Goal: Transaction & Acquisition: Purchase product/service

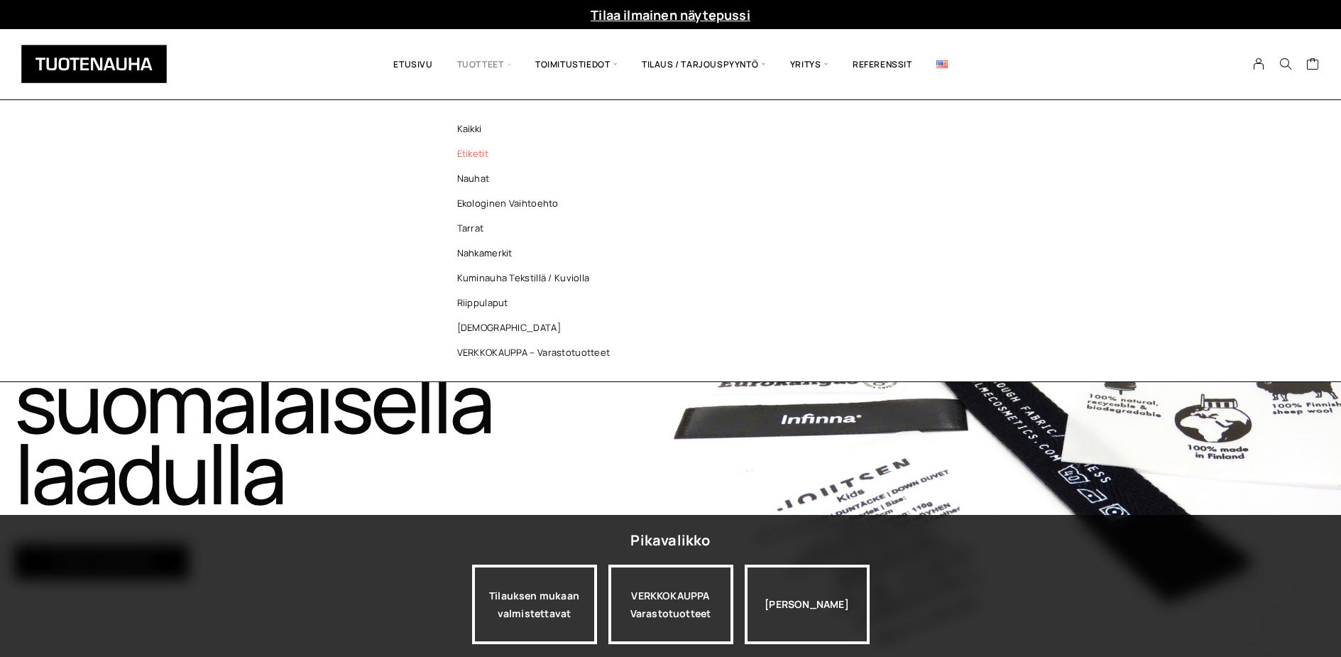
click at [471, 153] on link "Etiketit" at bounding box center [537, 153] width 206 height 25
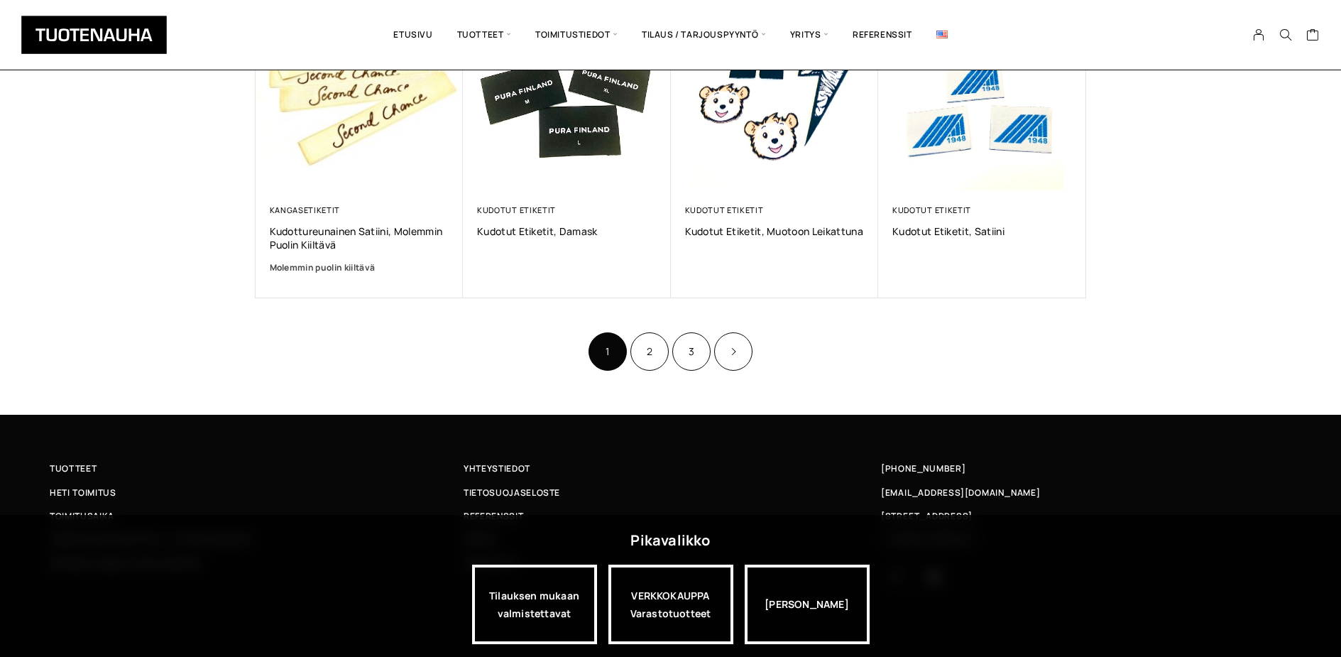
scroll to position [945, 0]
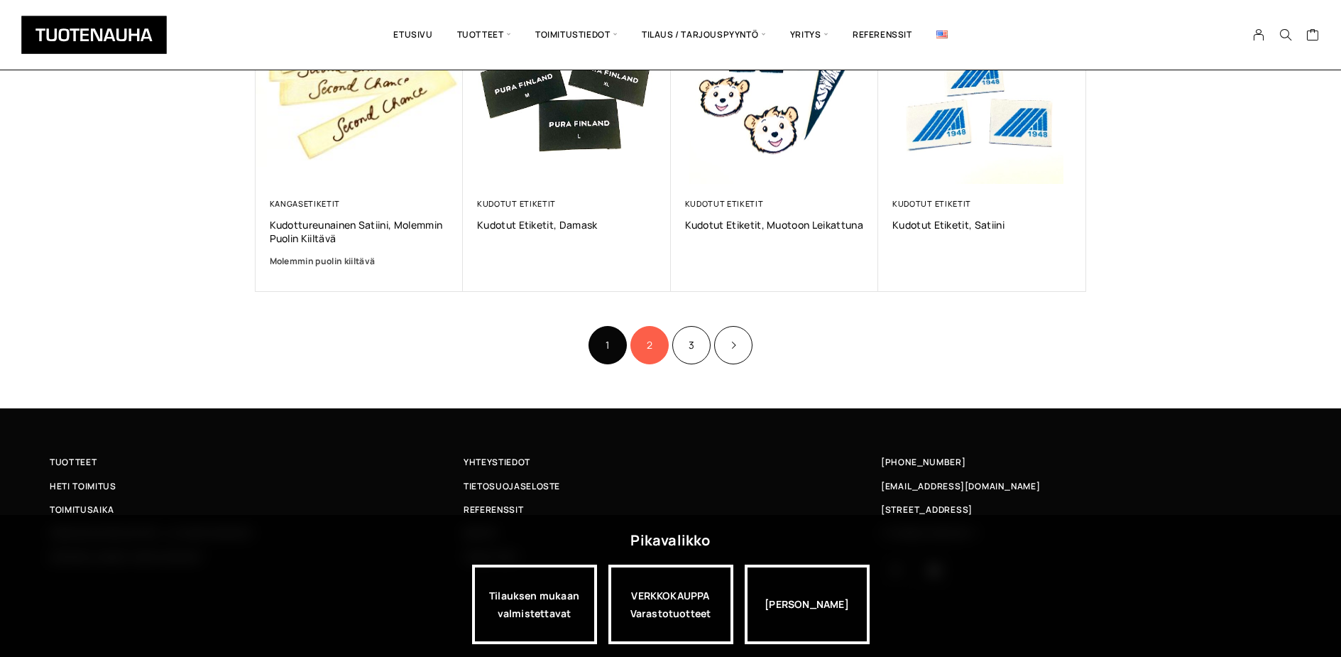
click at [649, 341] on link "2" at bounding box center [649, 345] width 38 height 38
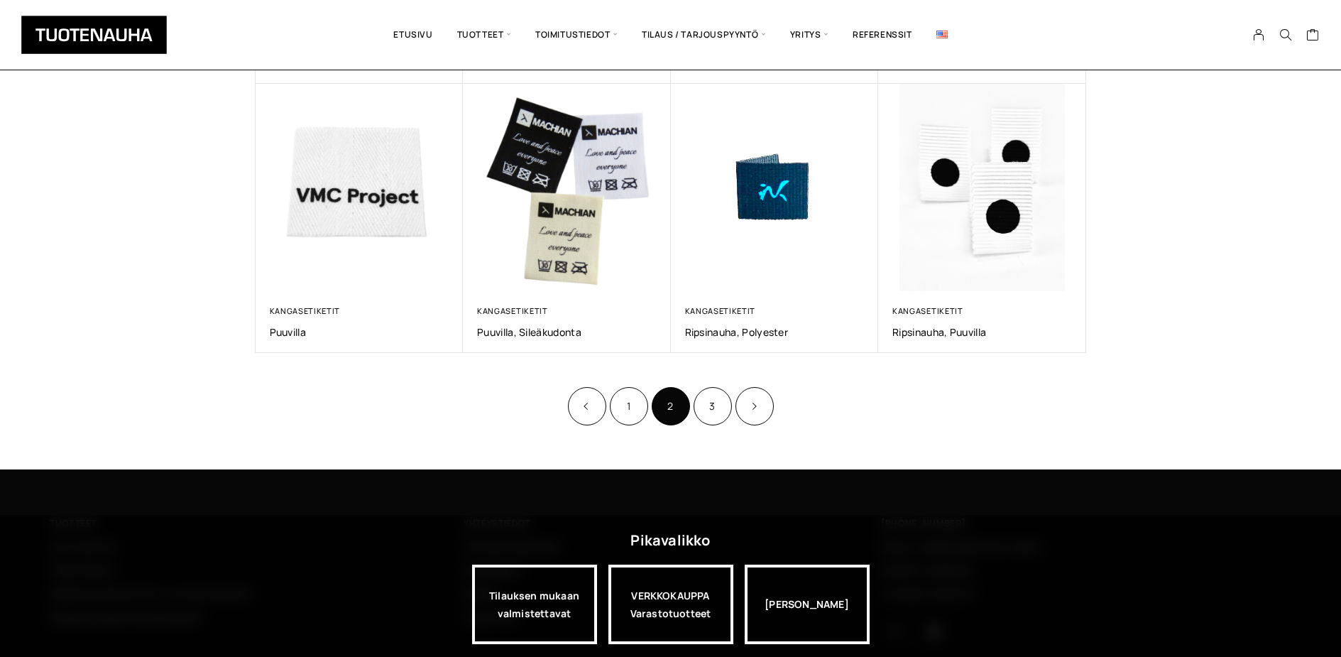
scroll to position [852, 0]
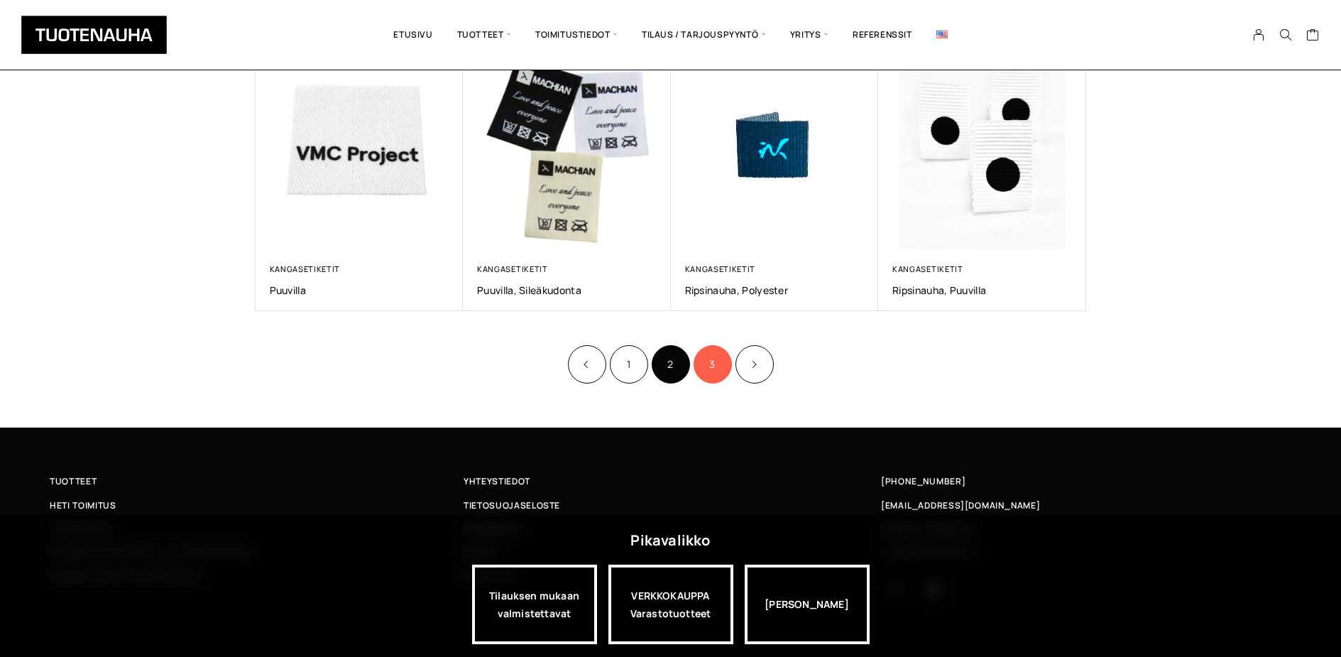
click at [713, 363] on link "3" at bounding box center [712, 364] width 38 height 38
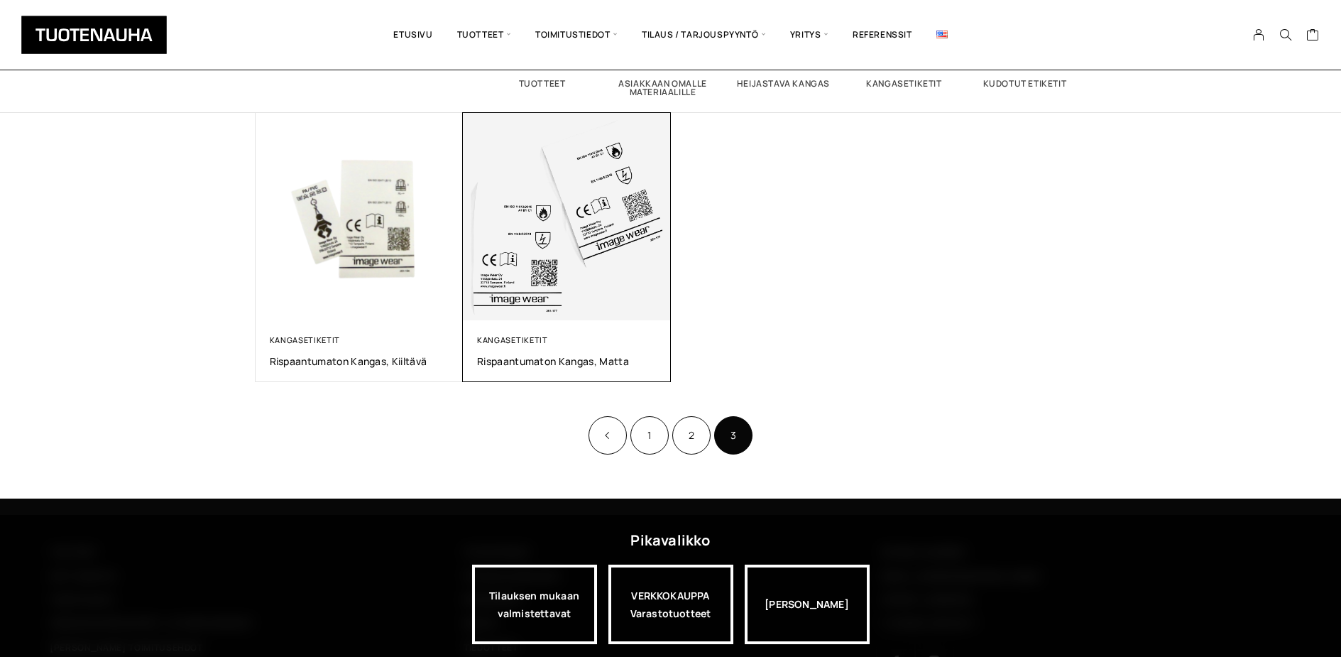
scroll to position [284, 0]
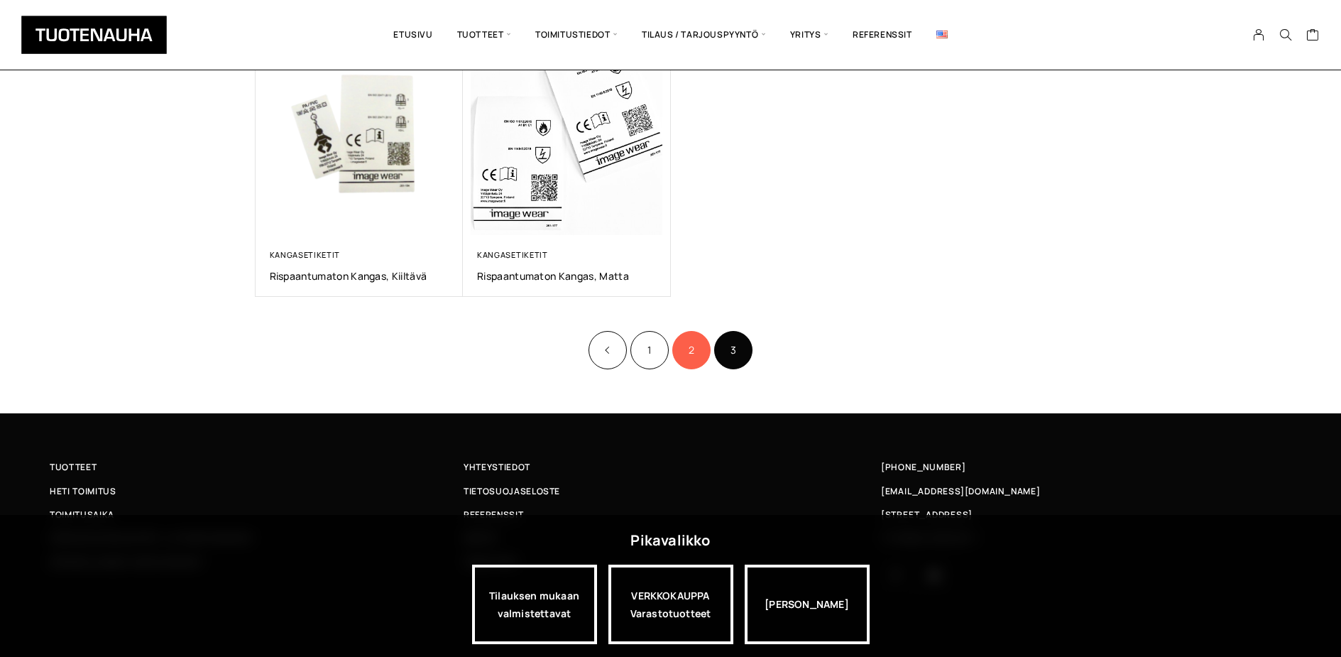
click at [688, 344] on link "2" at bounding box center [691, 350] width 38 height 38
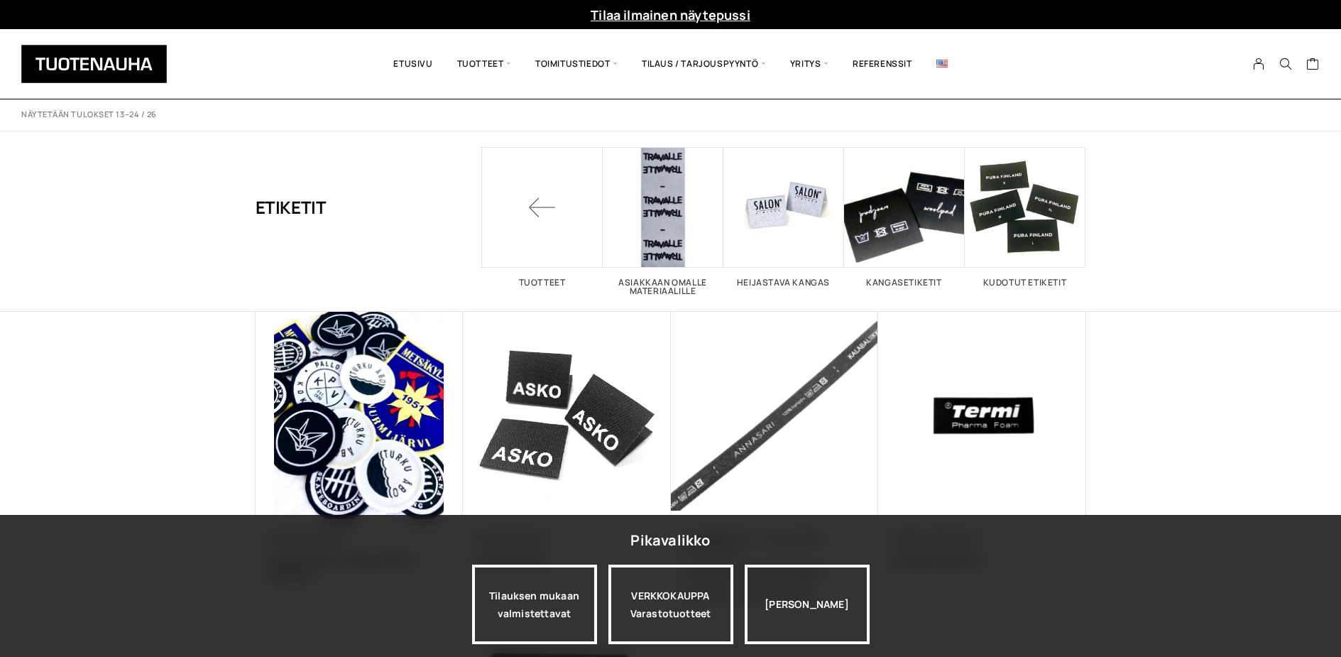
click at [281, 54] on div at bounding box center [193, 64] width 358 height 48
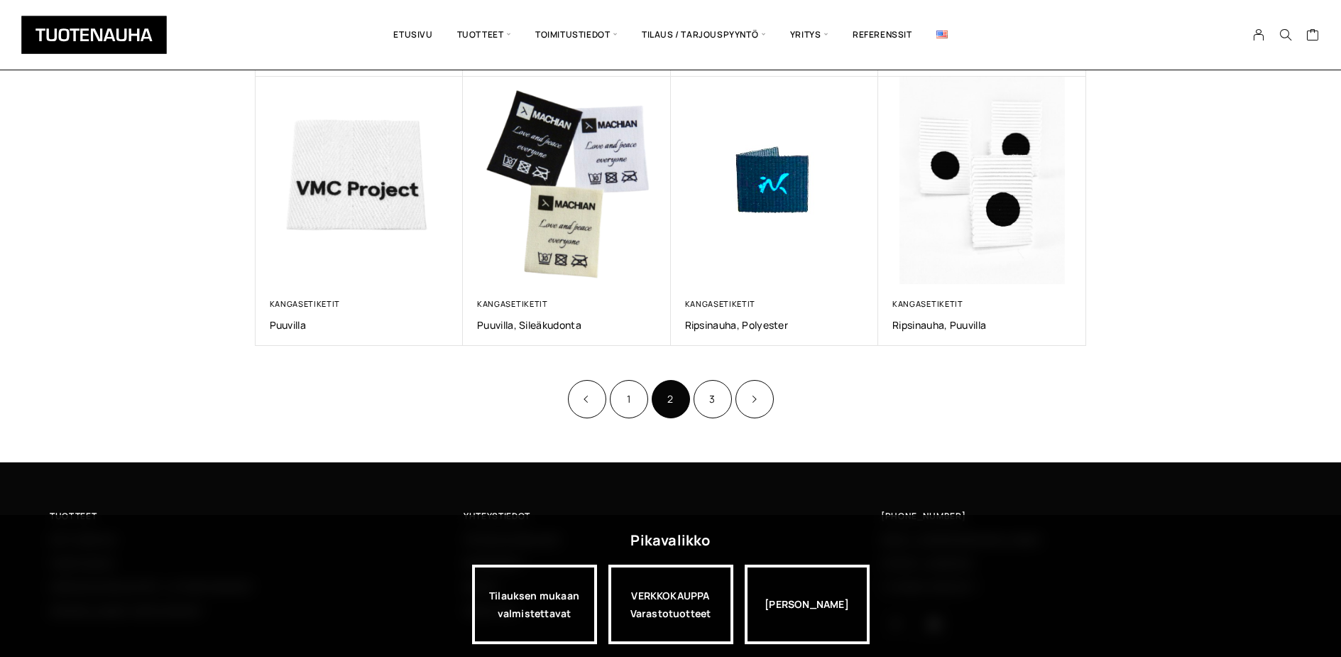
scroll to position [852, 0]
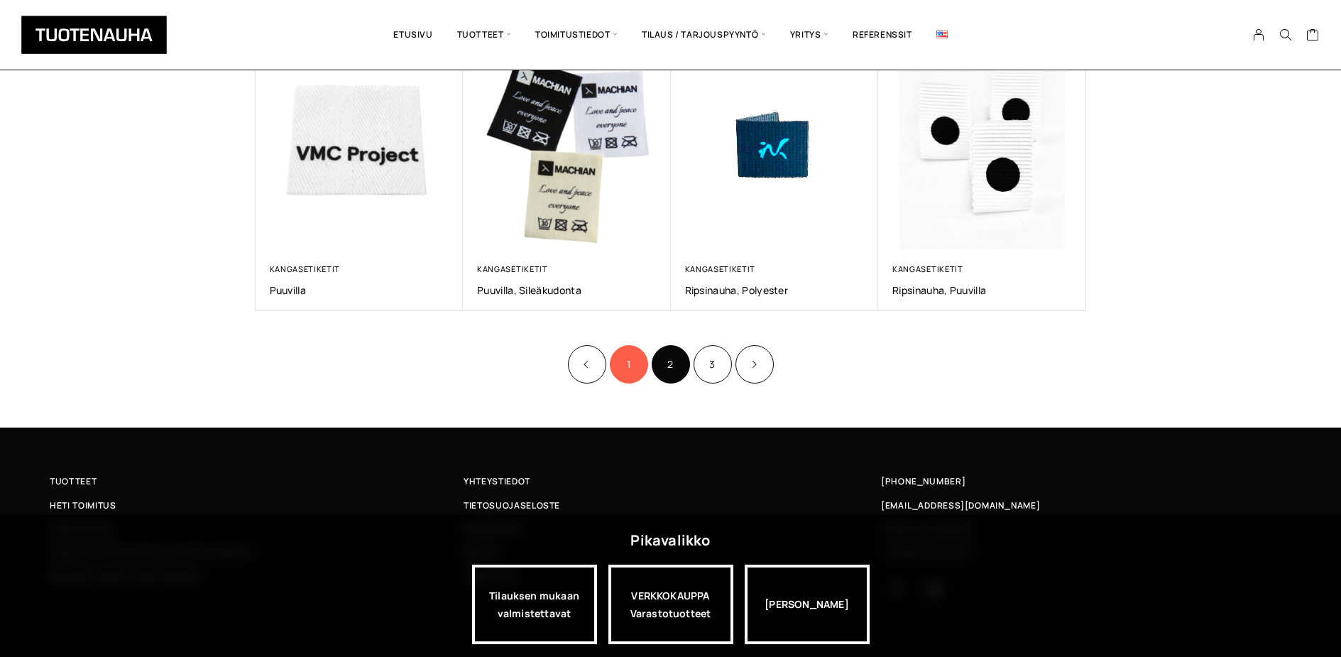
click at [621, 359] on link "1" at bounding box center [629, 364] width 38 height 38
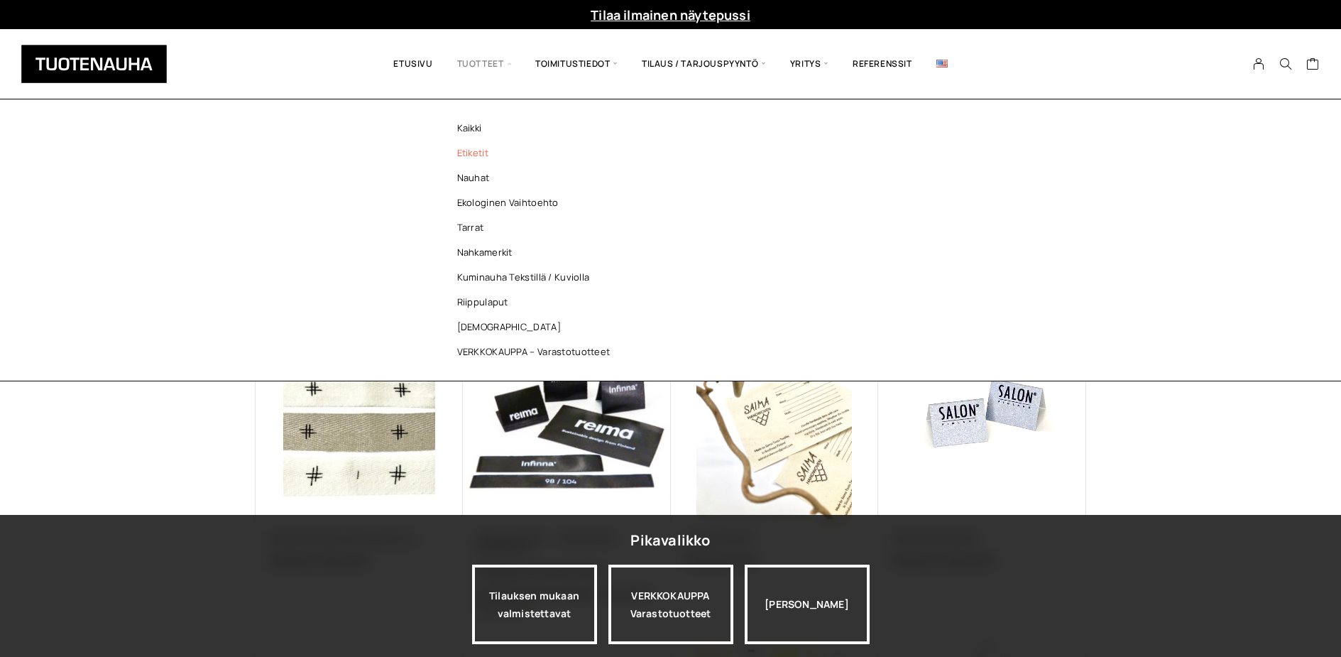
click at [503, 70] on span "Tuotteet" at bounding box center [484, 64] width 78 height 48
click at [461, 177] on link "Nauhat" at bounding box center [537, 177] width 206 height 25
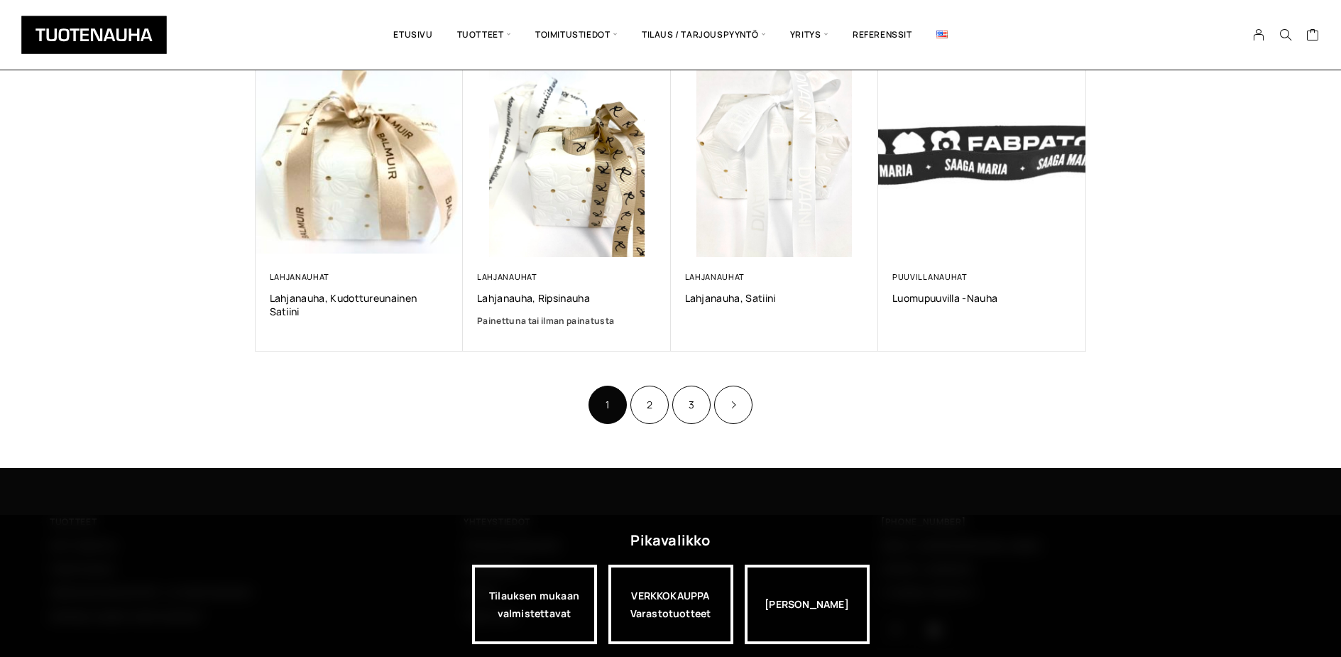
scroll to position [923, 0]
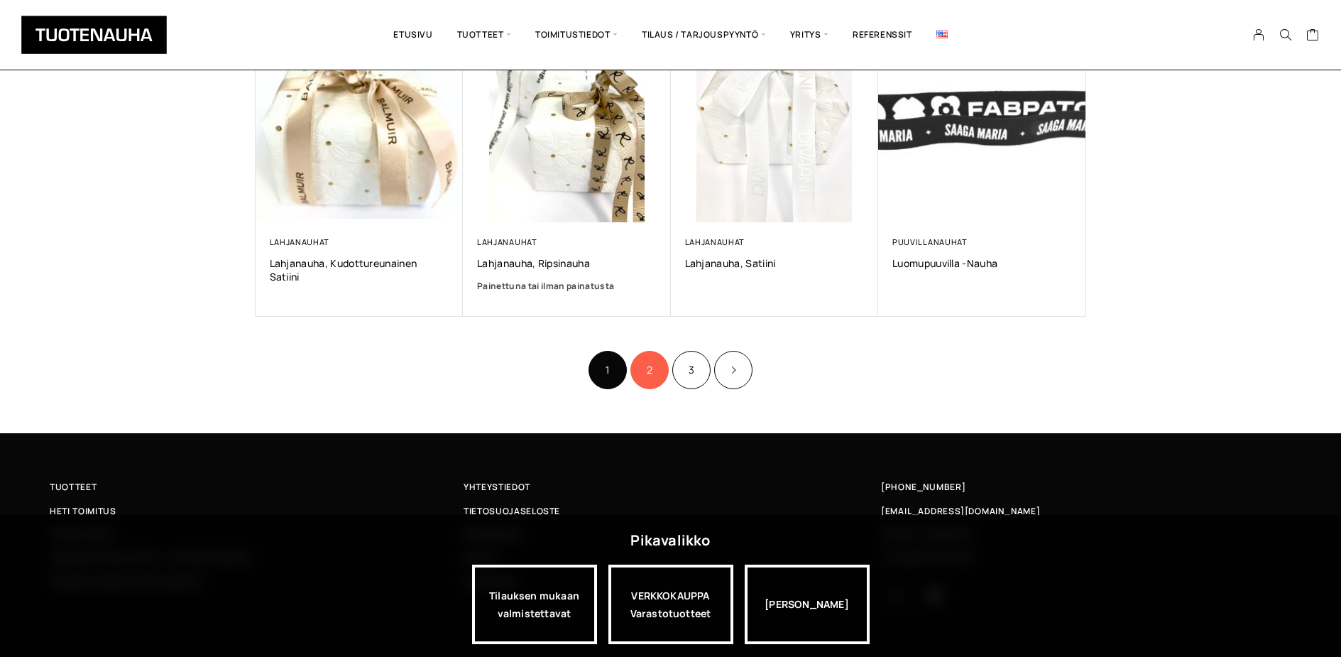
click at [655, 371] on link "2" at bounding box center [649, 370] width 38 height 38
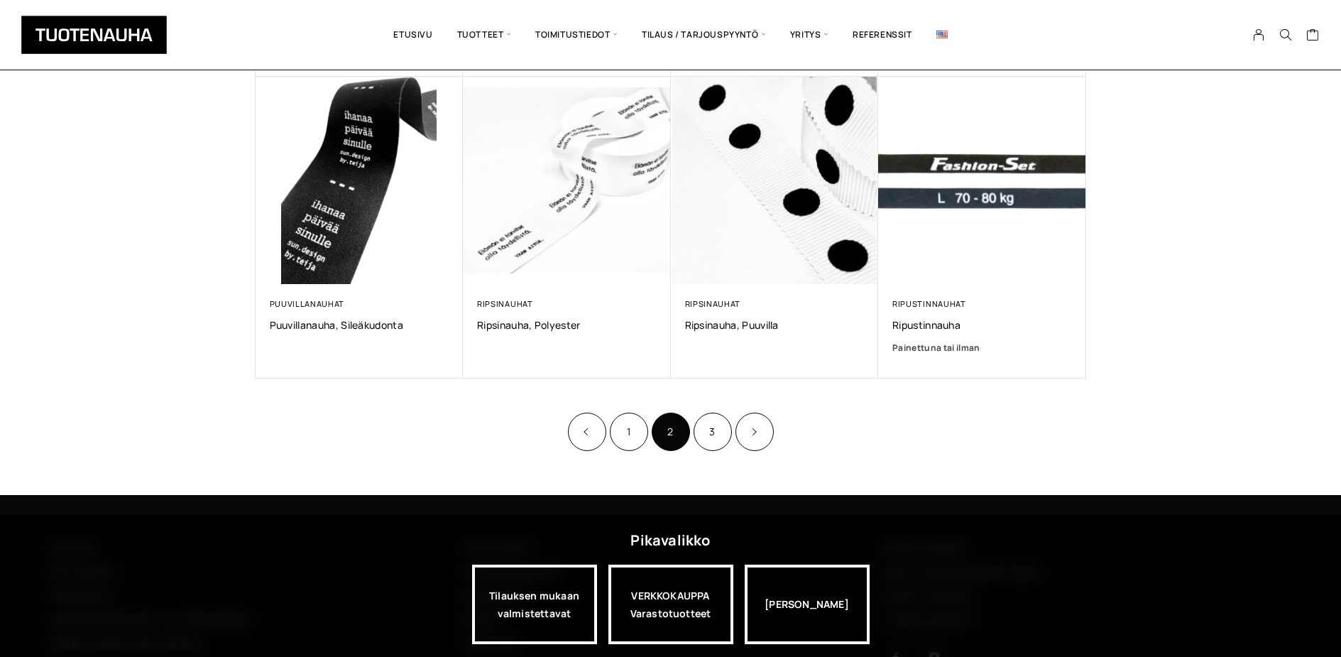
scroll to position [852, 0]
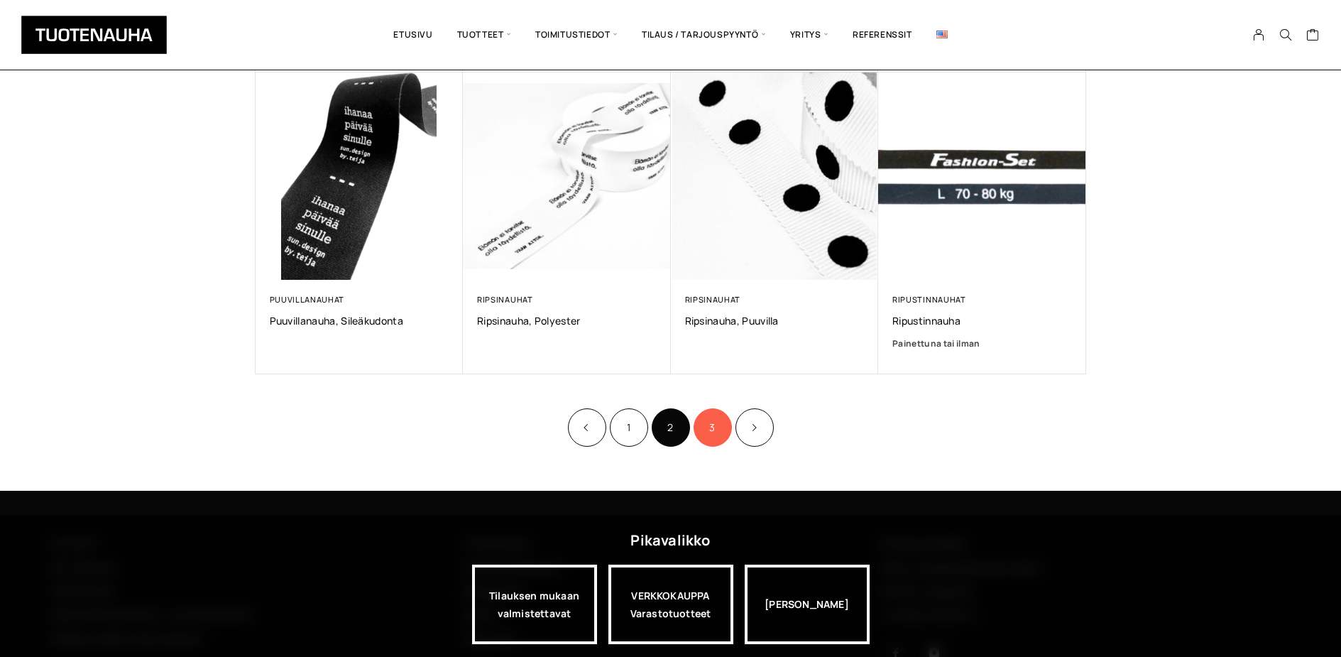
click at [708, 429] on link "3" at bounding box center [712, 427] width 38 height 38
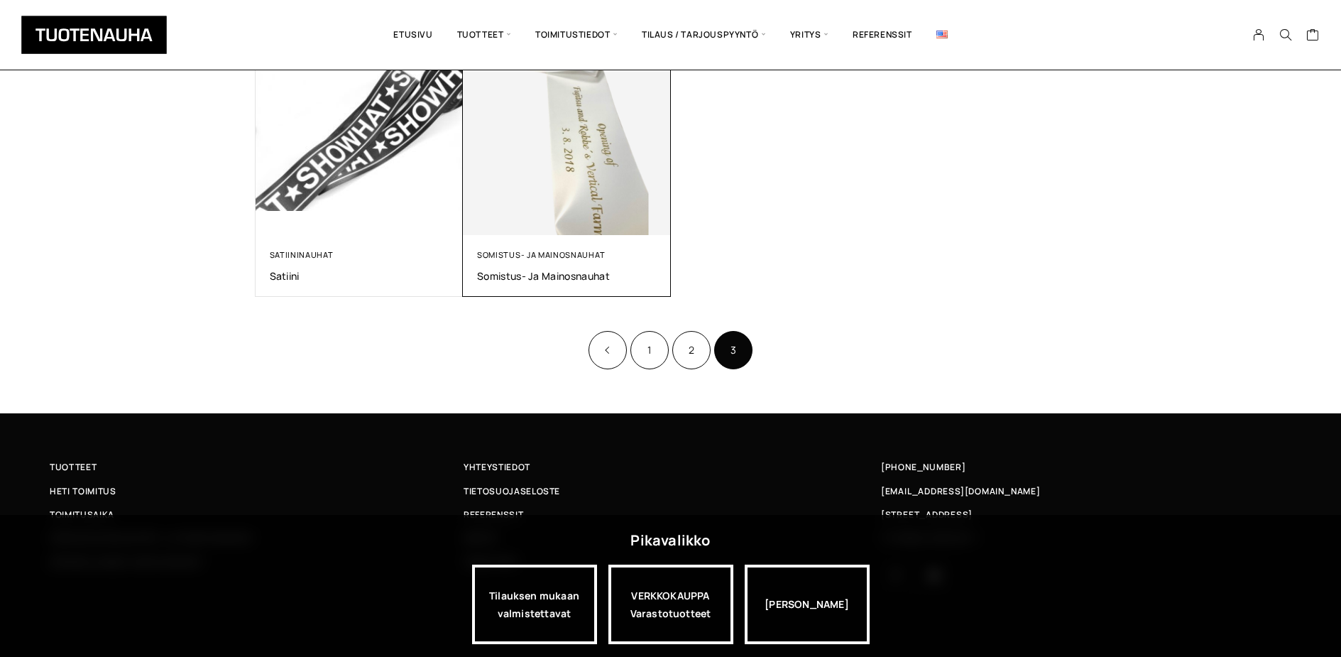
scroll to position [297, 0]
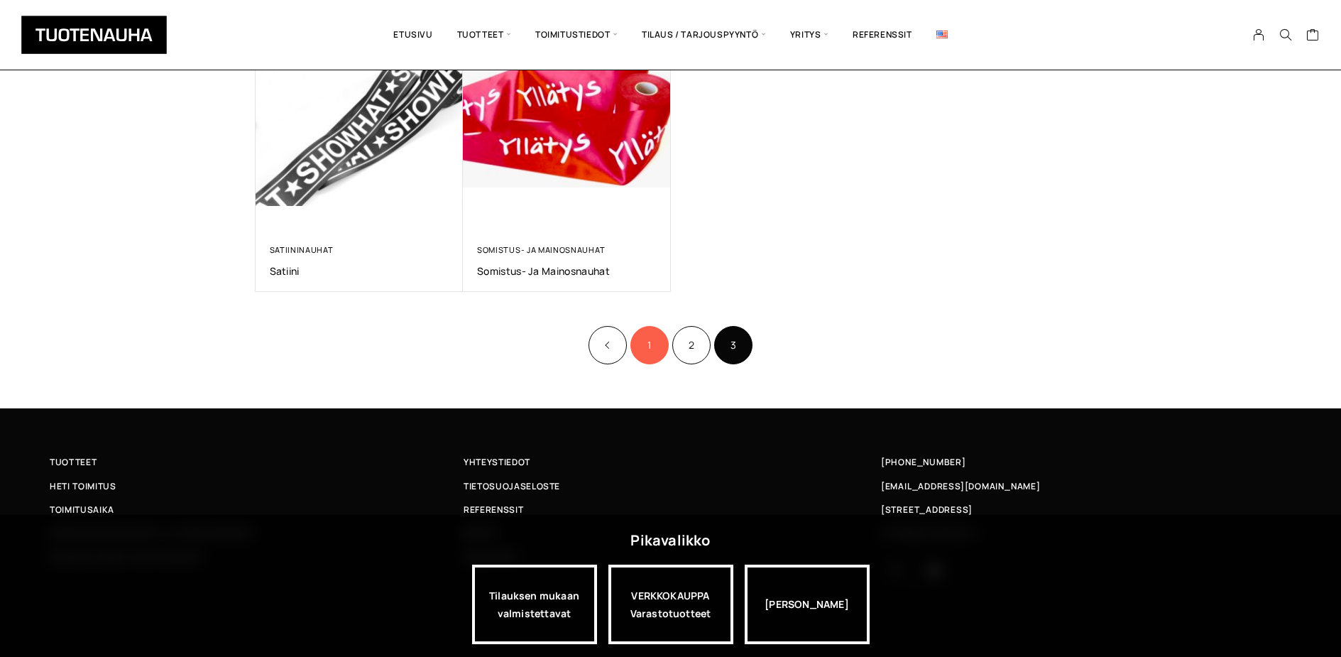
click at [649, 344] on link "1" at bounding box center [649, 345] width 38 height 38
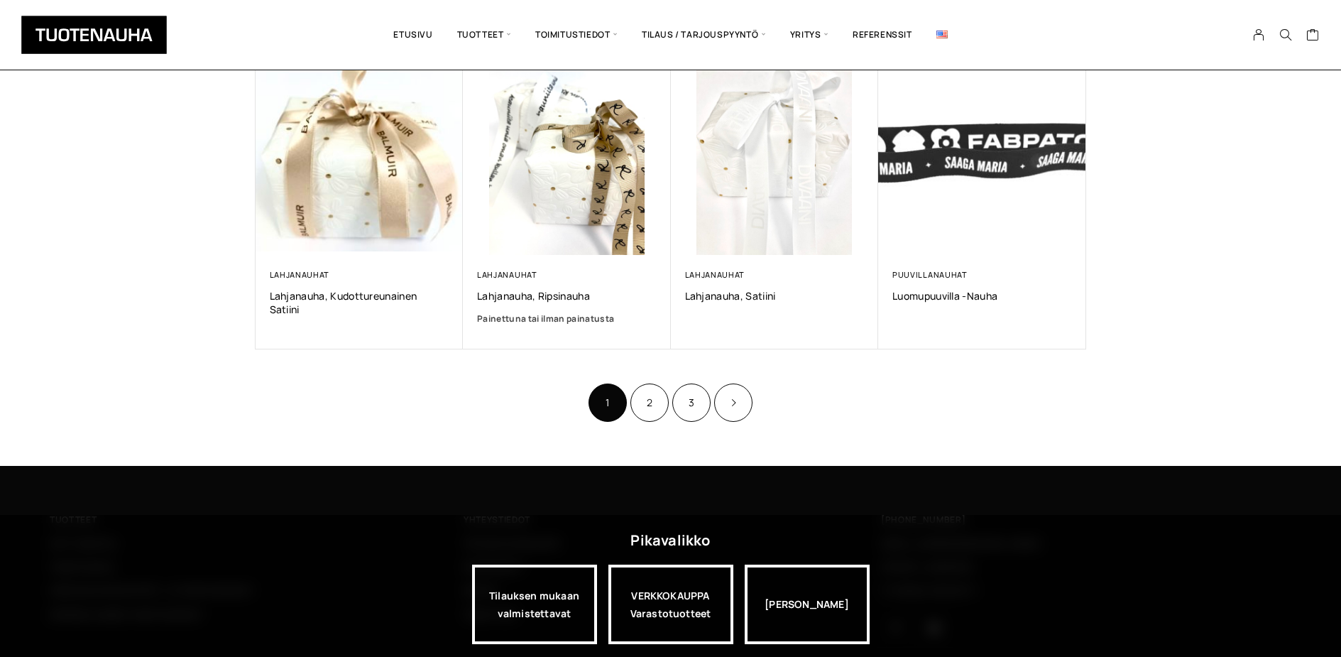
scroll to position [923, 0]
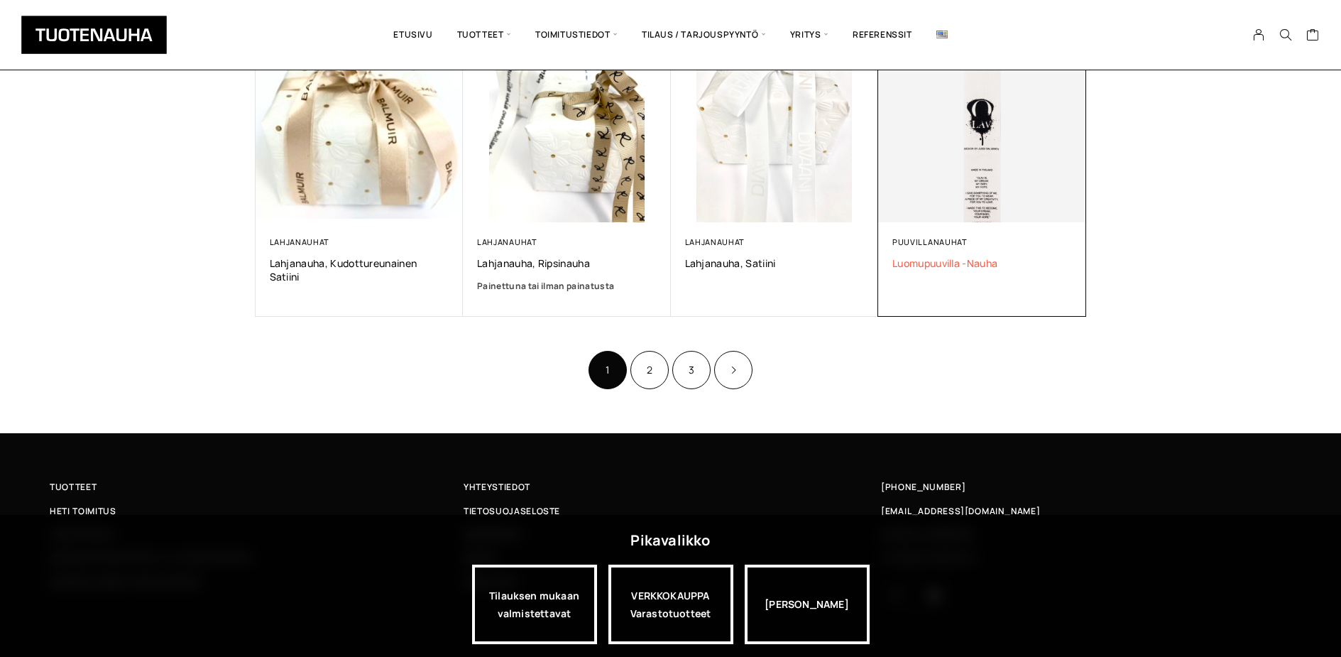
click at [955, 257] on span "Luomupuuvilla -nauha" at bounding box center [982, 262] width 180 height 13
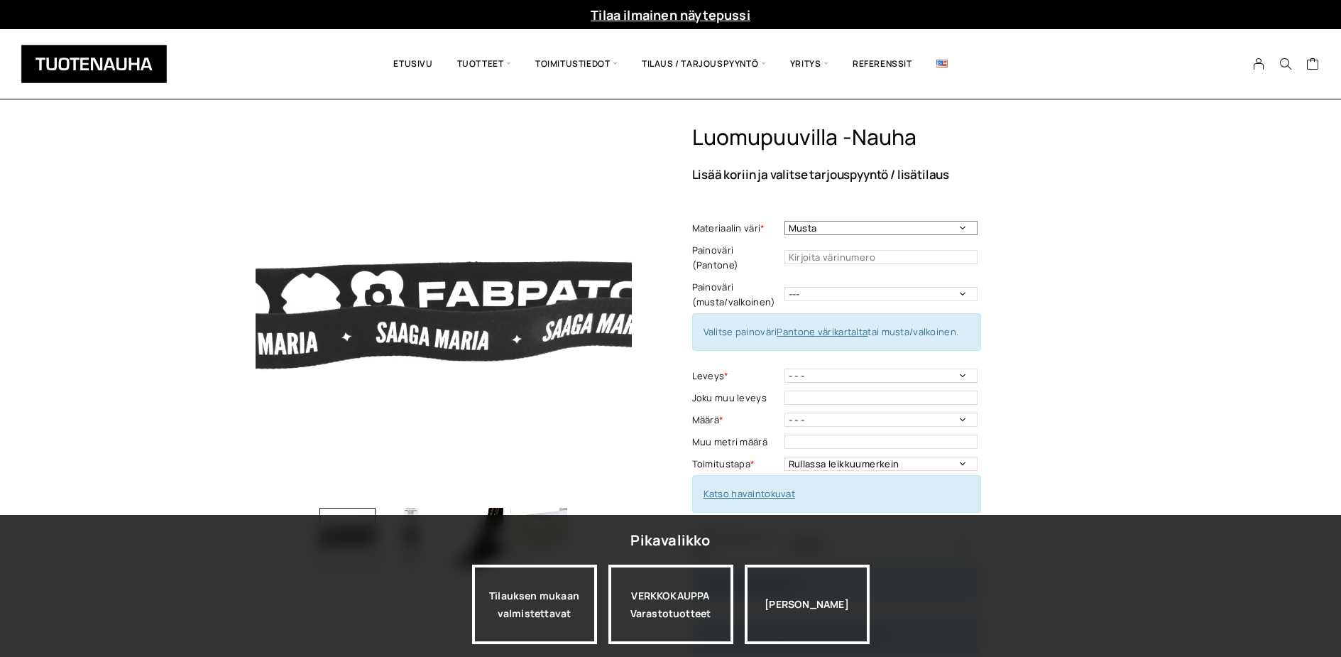
click at [961, 226] on select "Musta Valkoinen Luonnonvalkoinen Vaalea harmaa" at bounding box center [880, 228] width 193 height 14
click at [960, 287] on select "--- Musta Valkoinen" at bounding box center [880, 294] width 193 height 14
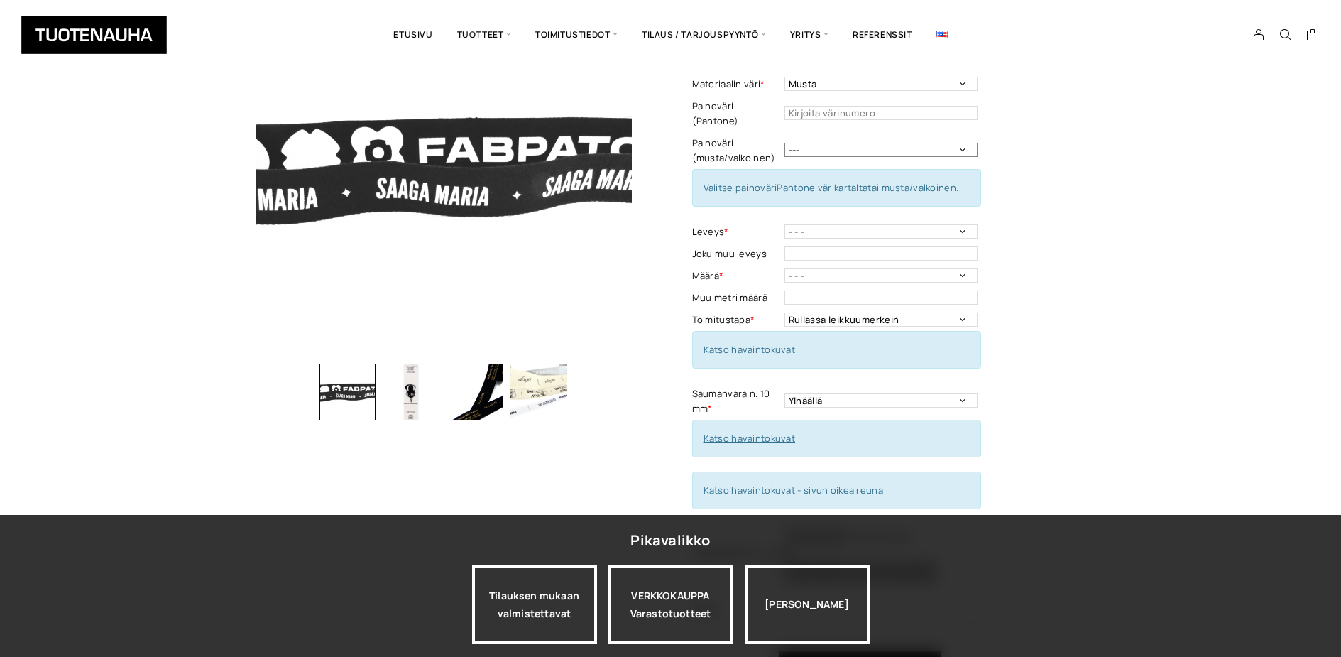
scroll to position [142, 0]
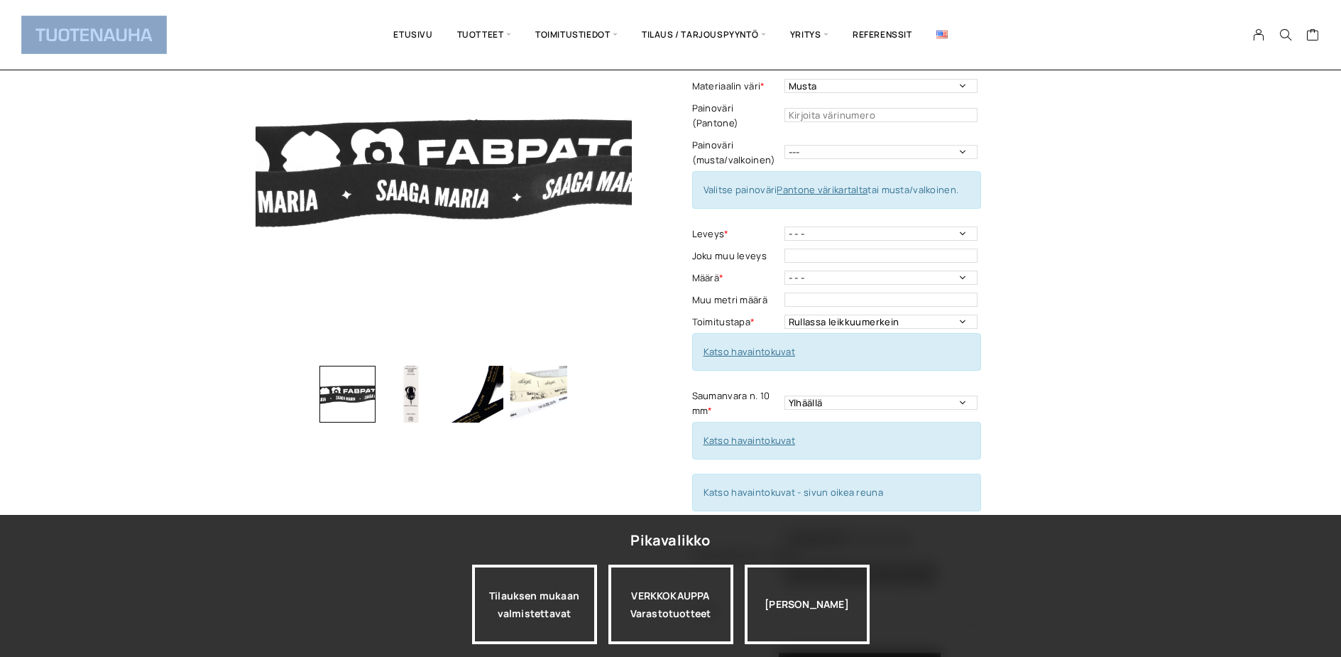
drag, startPoint x: 298, startPoint y: 19, endPoint x: 285, endPoint y: 0, distance: 23.0
click at [243, 6] on div "Etusivu Tuotteet Kaikki Etiketit Nauhat Ekologinen vaihtoehto Tarrat Nahkamerki…" at bounding box center [670, 35] width 1298 height 70
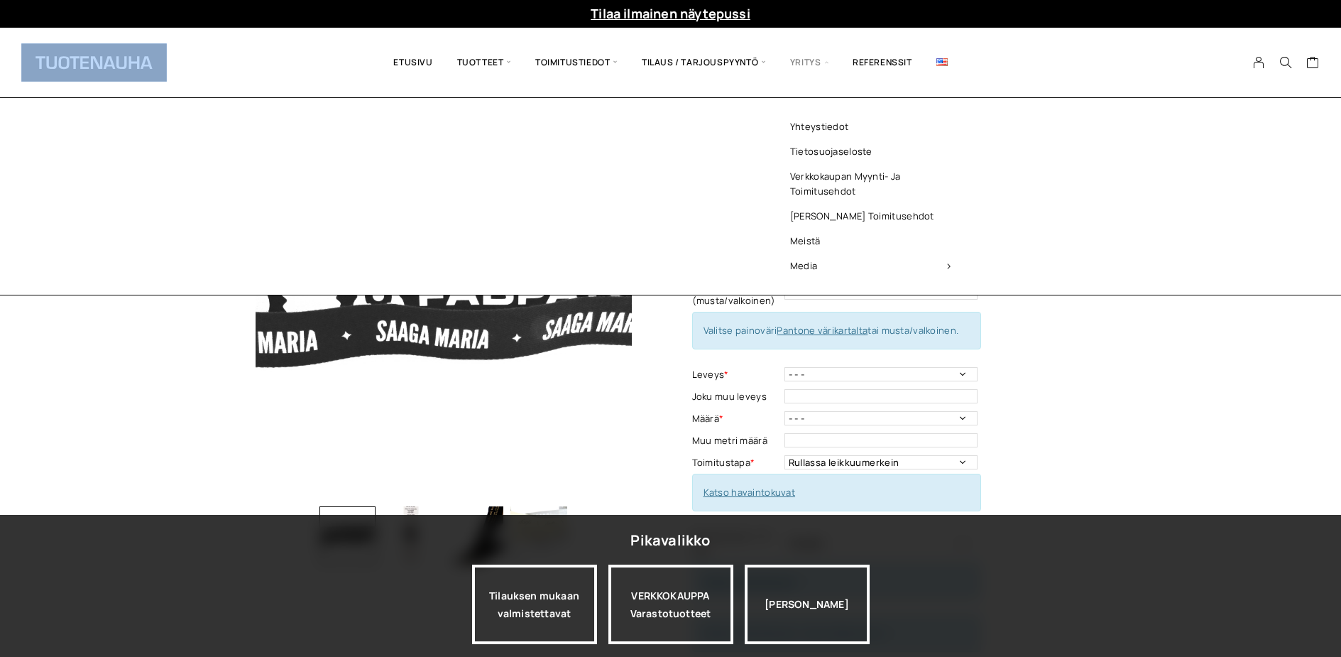
scroll to position [0, 0]
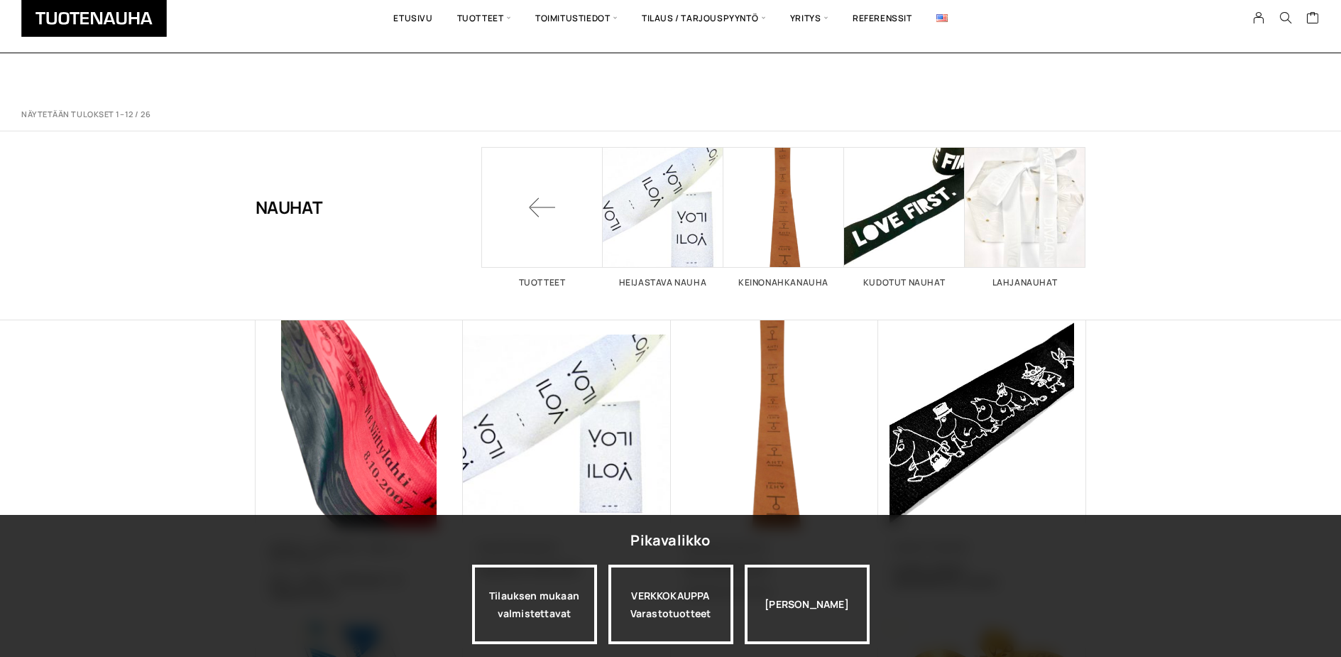
scroll to position [923, 0]
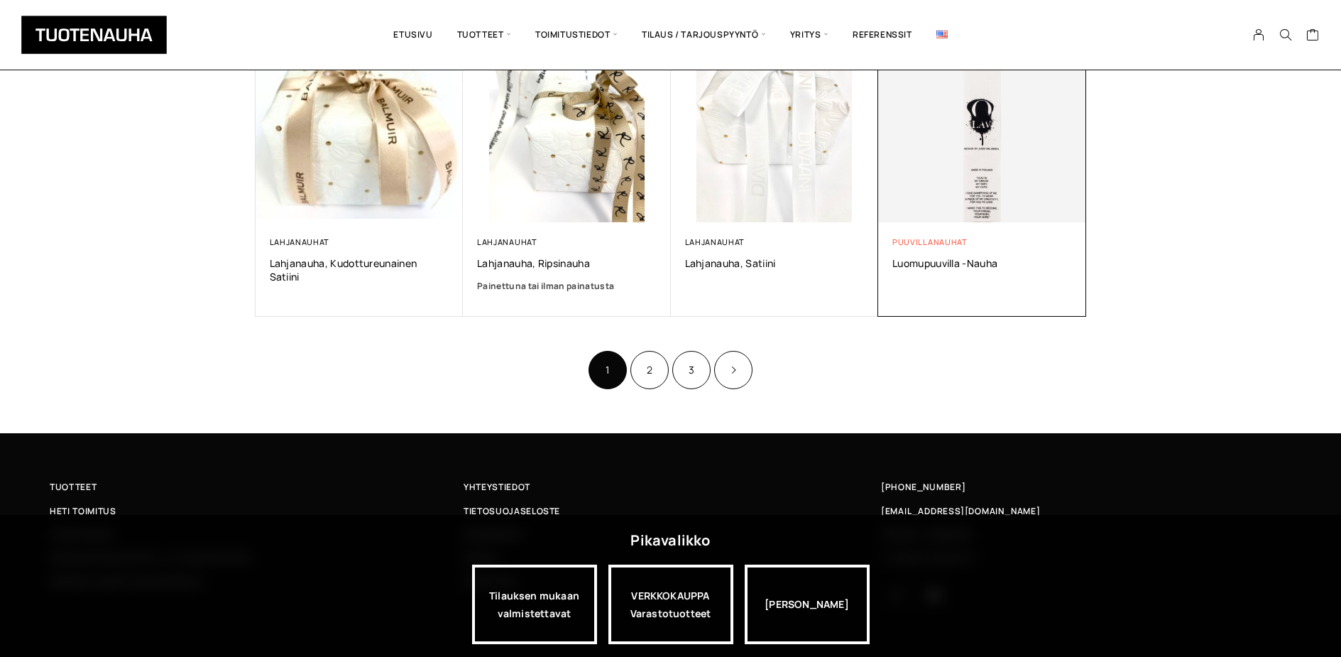
click at [953, 247] on link "Puuvillanauhat" at bounding box center [929, 241] width 75 height 11
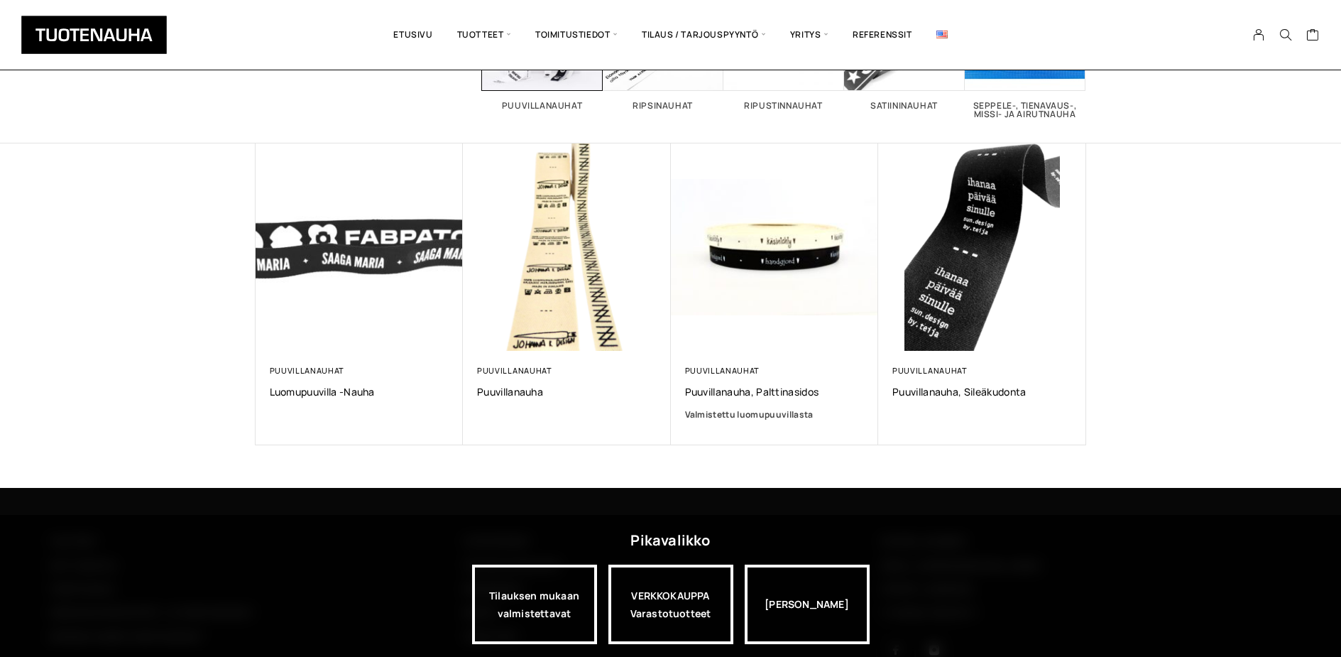
scroll to position [256, 0]
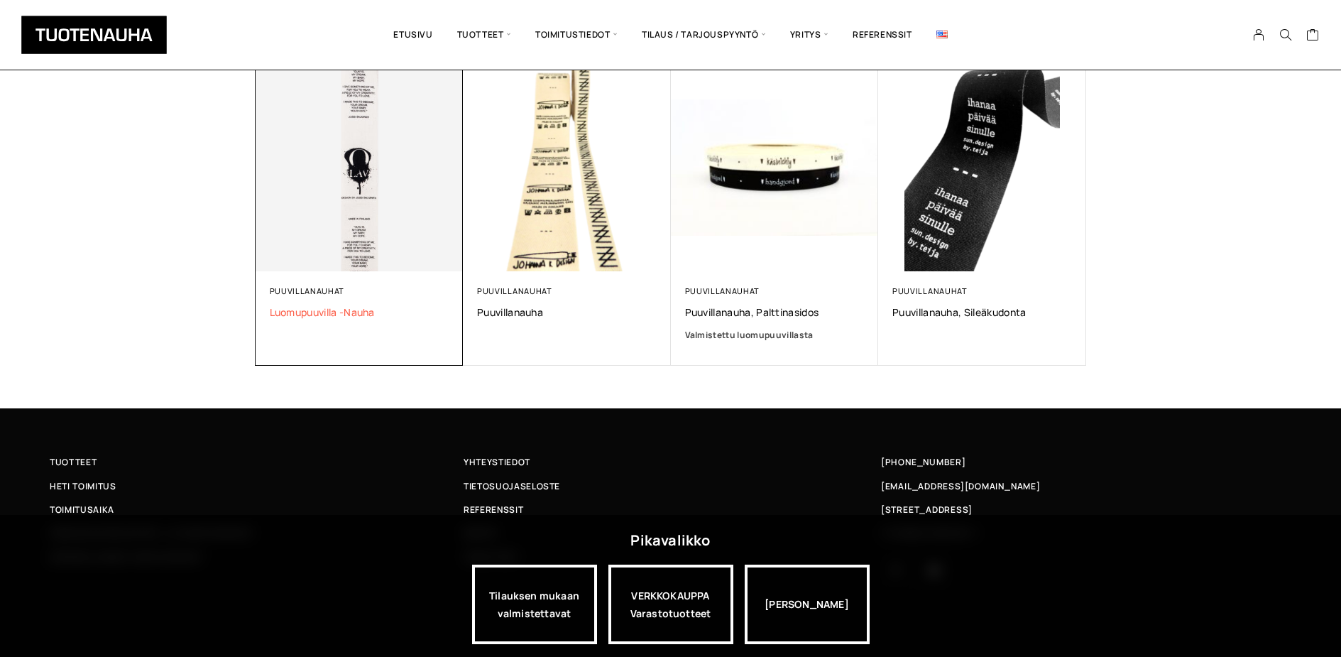
click at [300, 314] on span "Luomupuuvilla -nauha" at bounding box center [360, 311] width 180 height 13
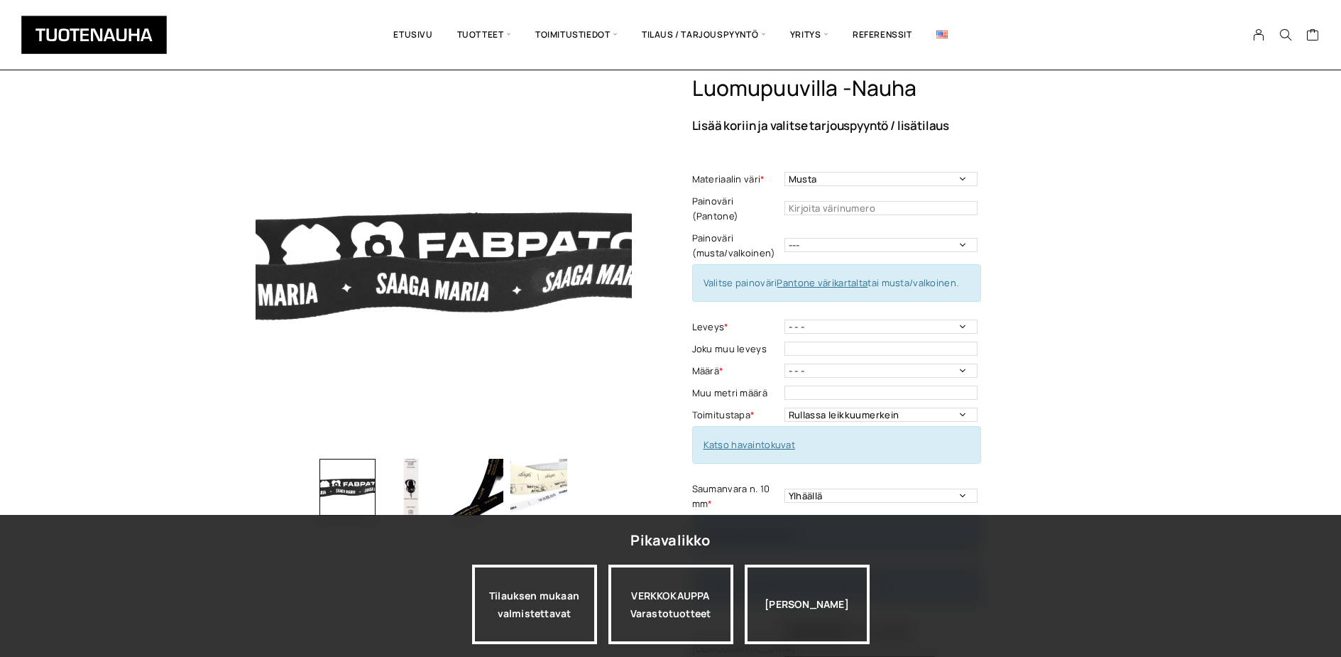
scroll to position [71, 0]
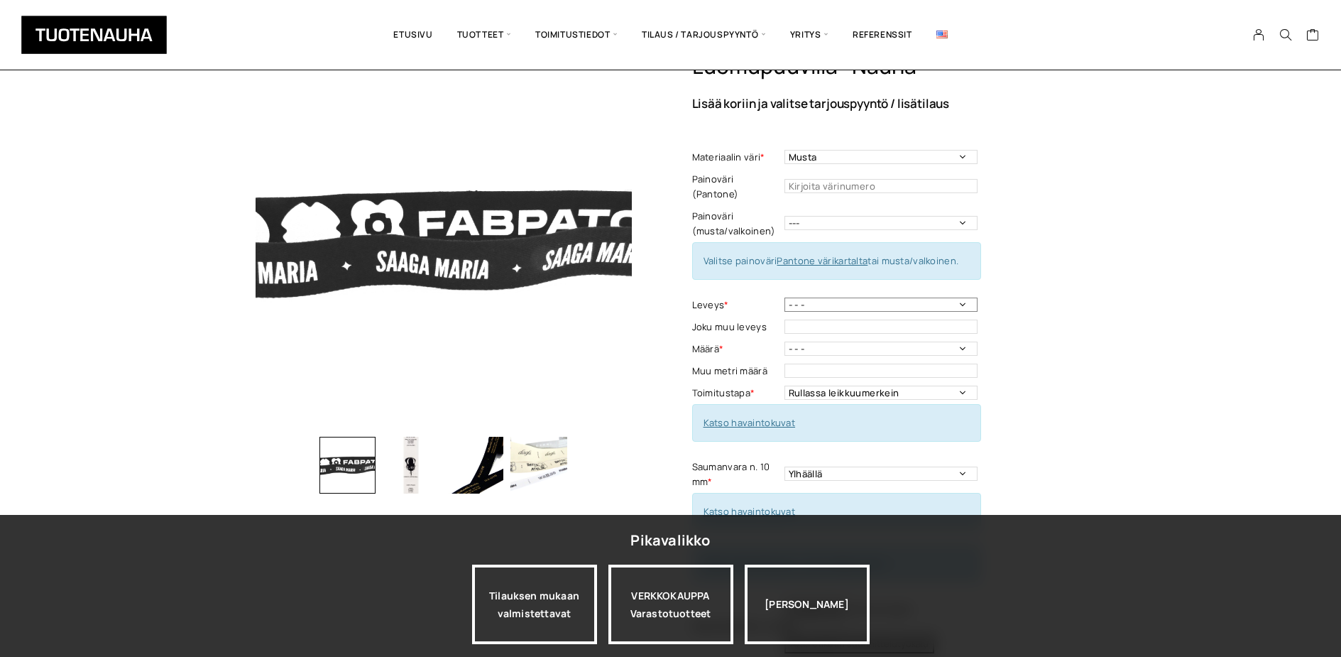
click at [962, 297] on select "- - - 10 mm: harmaa, luonnonvalkoinen 15 mm: harmaa, luonnonvalkoinen 20mm: mus…" at bounding box center [880, 304] width 193 height 14
click at [960, 341] on select "- - - 50 m 100 m 200 m 300 m 400 m 500 m 600 m 700 m 800 m 900 m 1000 m" at bounding box center [880, 348] width 193 height 14
click at [961, 341] on select "- - - 50 m 100 m 200 m 300 m 400 m 500 m 600 m 700 m 800 m 900 m 1000 m" at bounding box center [880, 348] width 193 height 14
click at [960, 385] on select "Rullassa leikkuumerkein Rullassa ilman leikkuumerkkejä" at bounding box center [880, 392] width 193 height 14
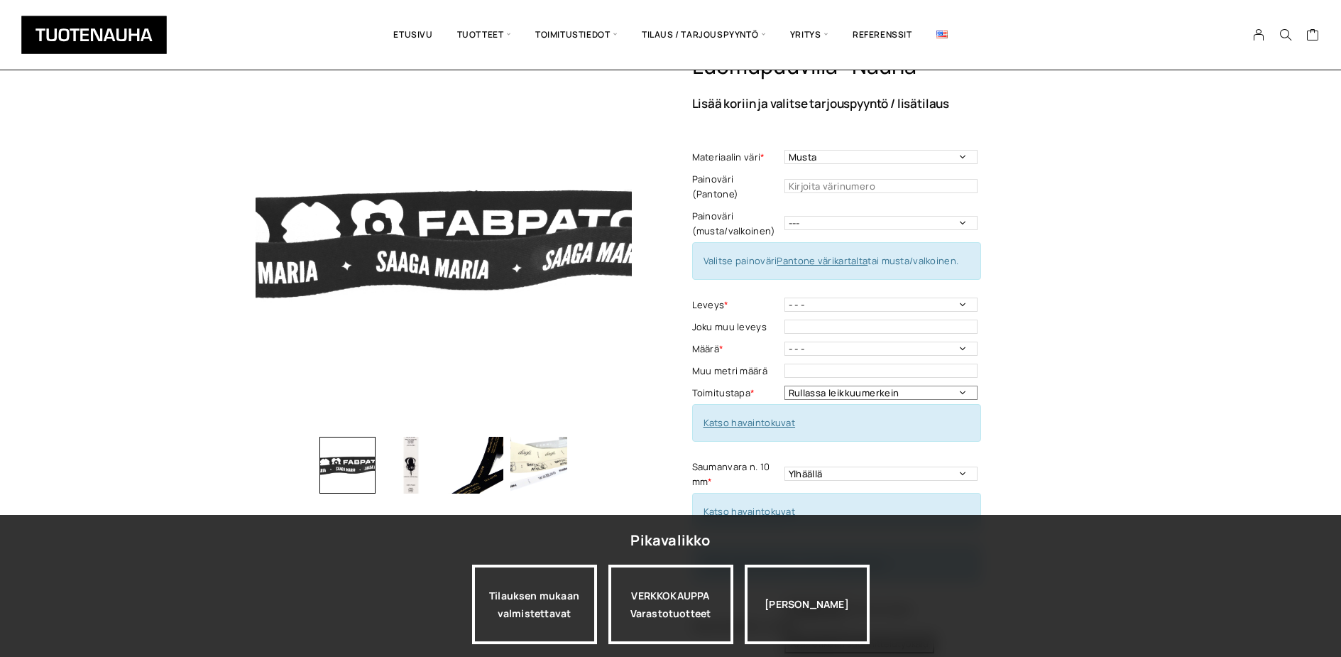
click at [960, 385] on select "Rullassa leikkuumerkein Rullassa ilman leikkuumerkkejä" at bounding box center [880, 392] width 193 height 14
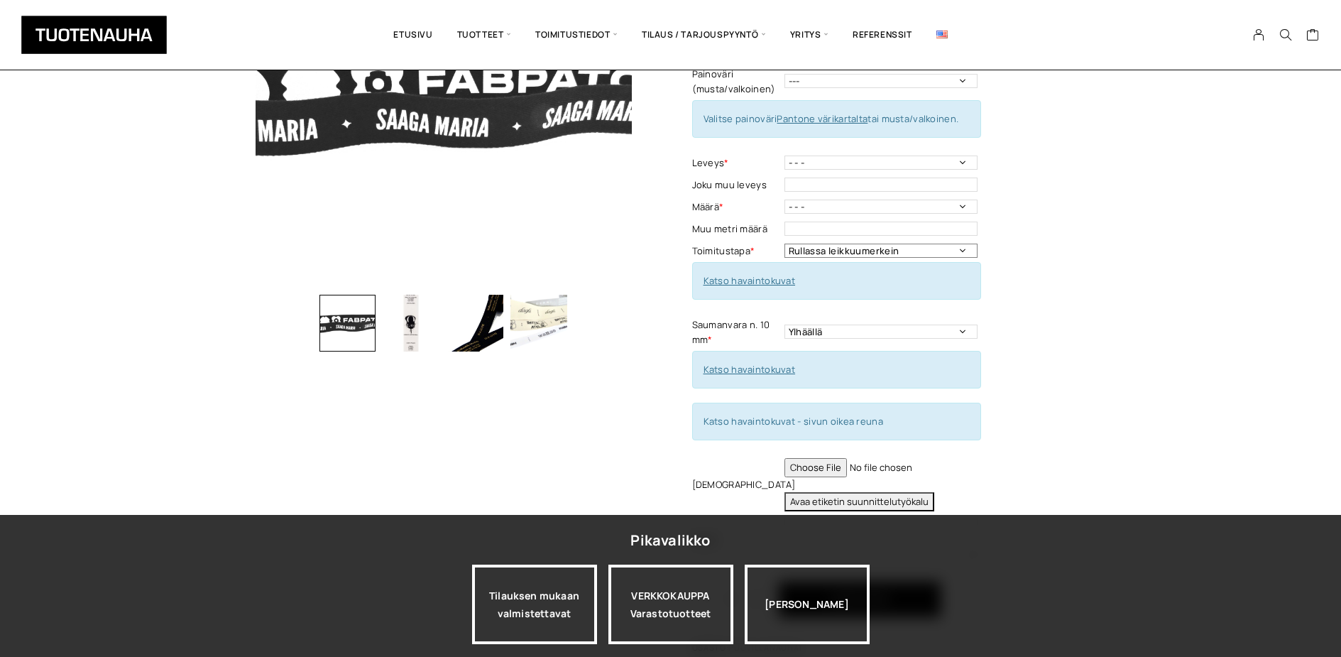
scroll to position [284, 0]
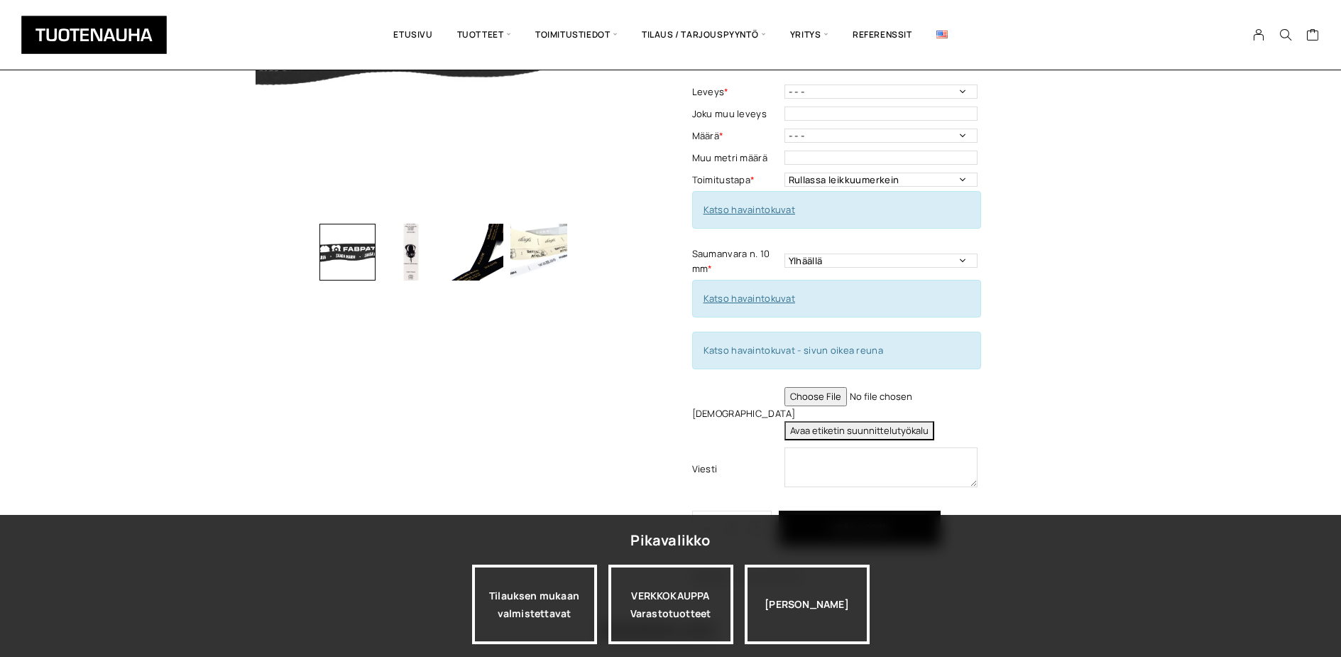
click at [762, 292] on link "Katso havaintokuvat" at bounding box center [749, 298] width 92 height 13
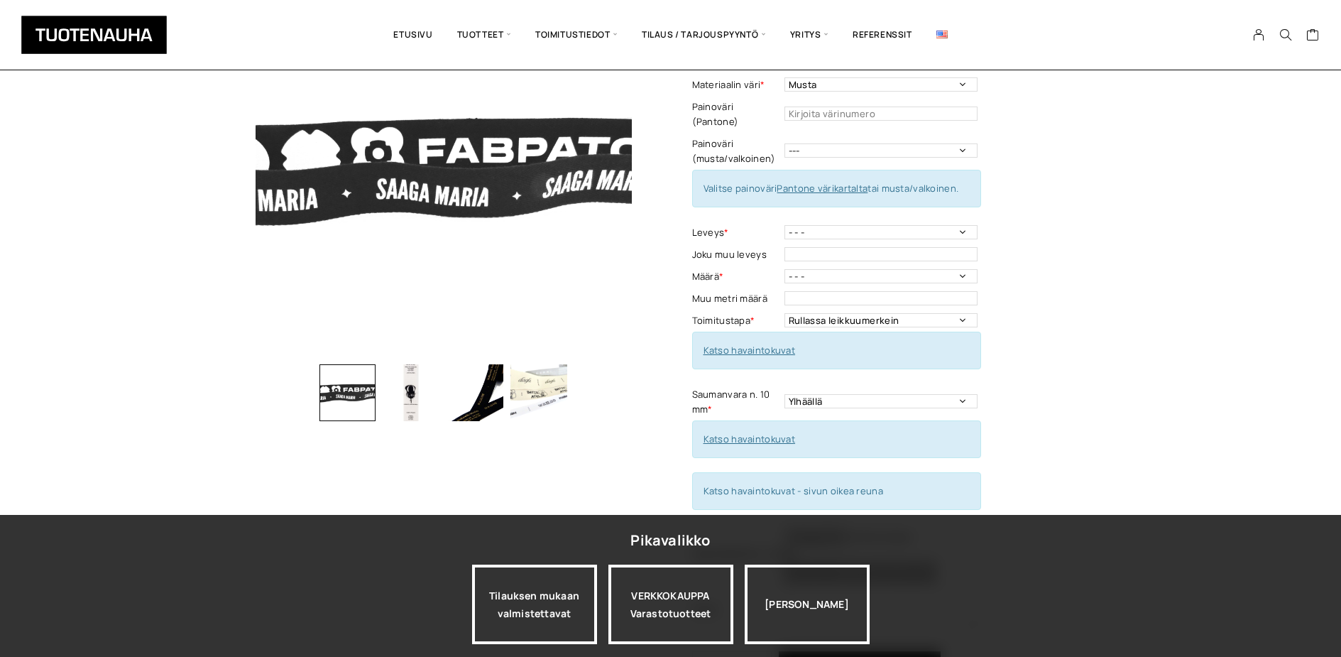
scroll to position [142, 0]
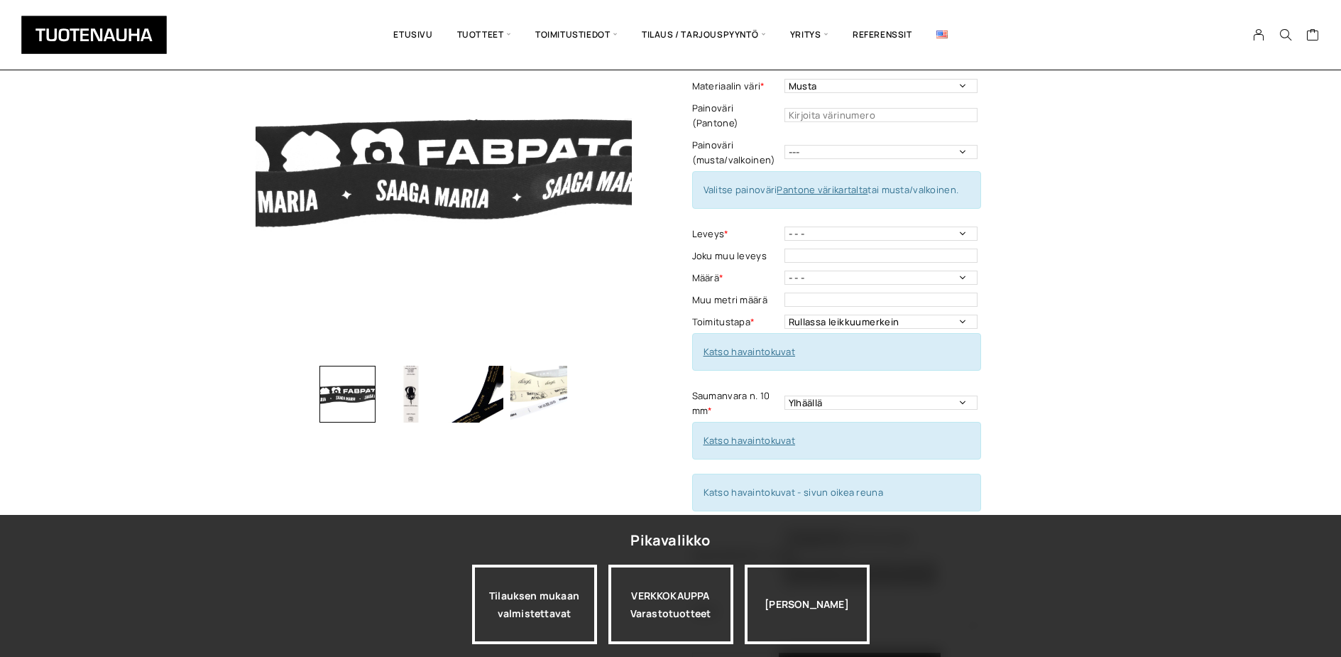
click at [778, 345] on link "Katso havaintokuvat" at bounding box center [749, 351] width 92 height 13
click at [767, 345] on link "Katso havaintokuvat" at bounding box center [749, 351] width 92 height 13
click at [755, 434] on link "Katso havaintokuvat" at bounding box center [749, 440] width 92 height 13
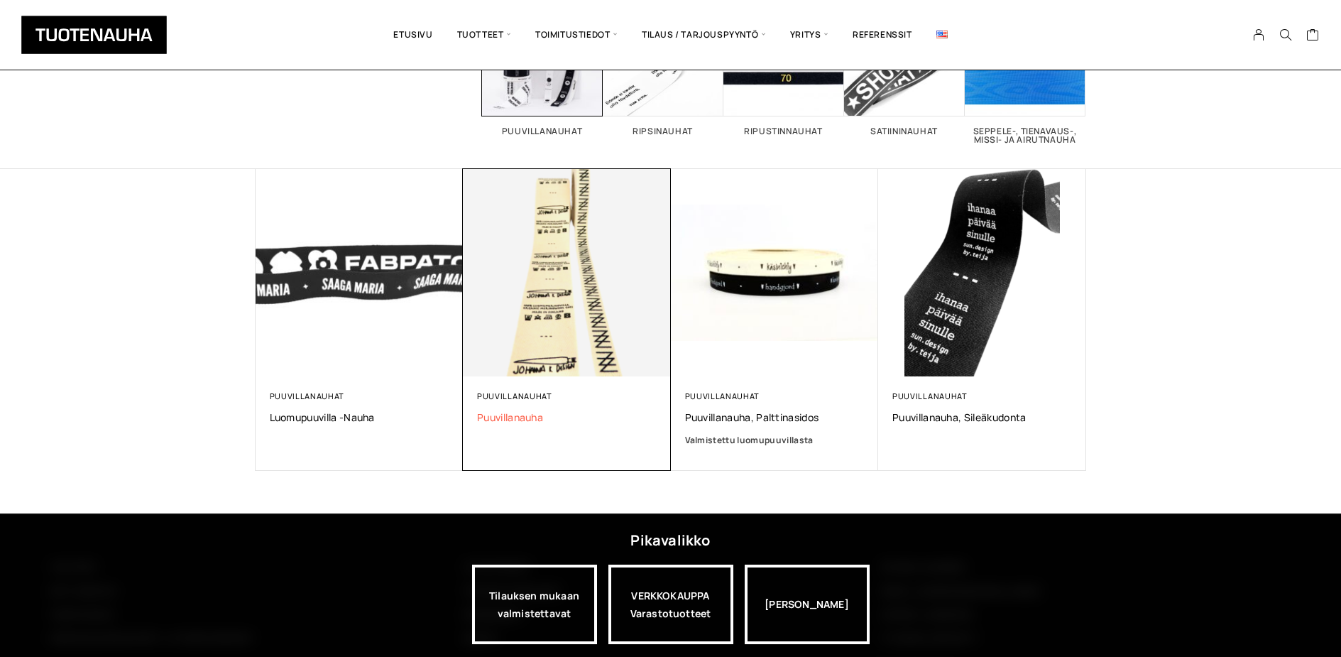
scroll to position [185, 0]
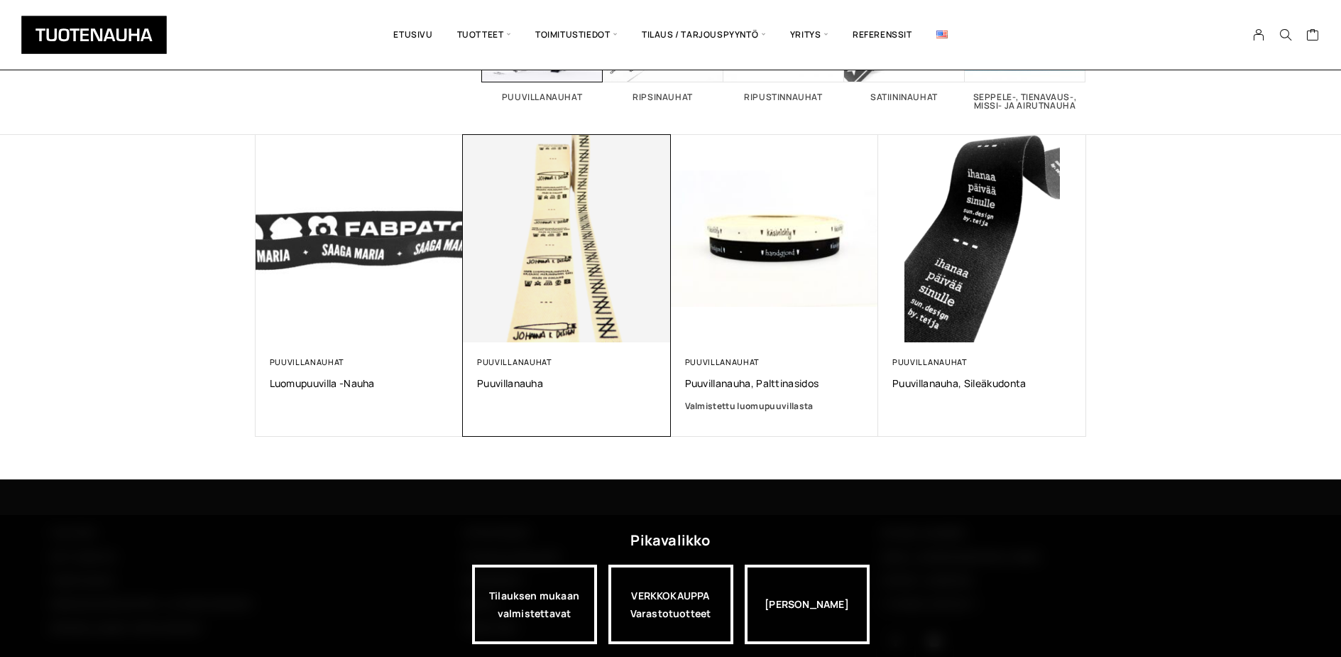
click at [537, 375] on div "Puuvillanauhat Puuvillanauha" at bounding box center [567, 372] width 180 height 33
click at [538, 357] on link "Puuvillanauhat" at bounding box center [514, 361] width 75 height 11
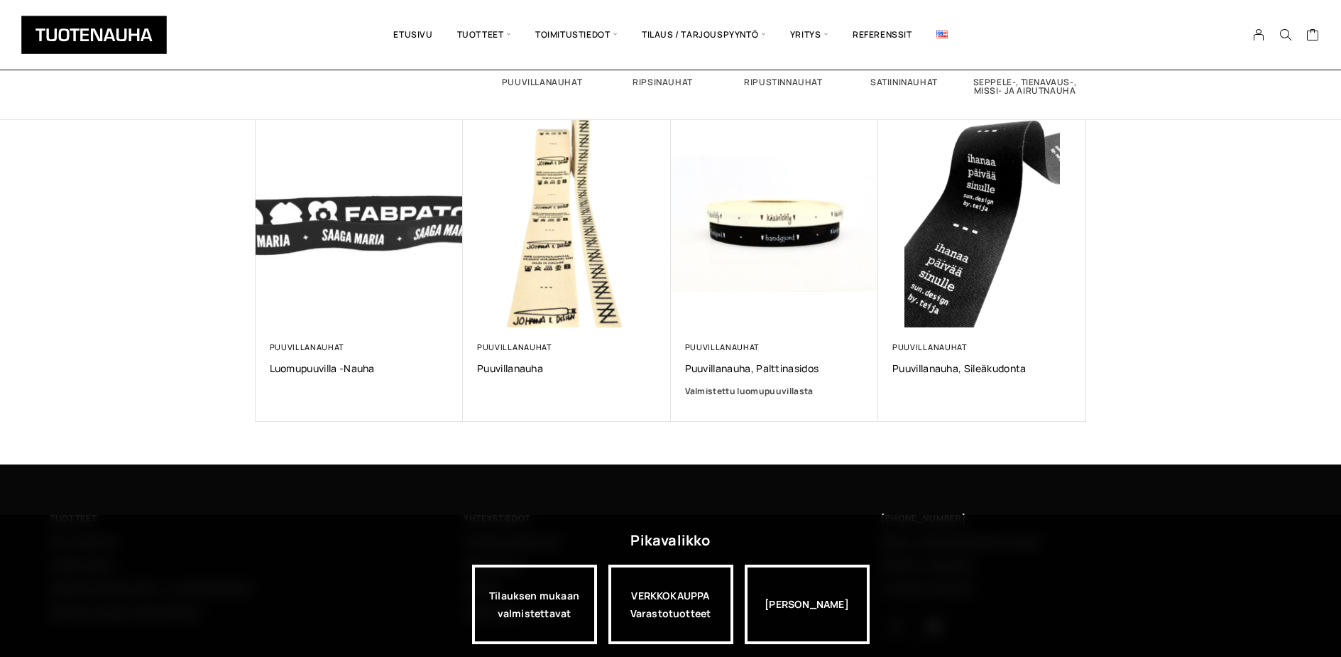
scroll to position [213, 0]
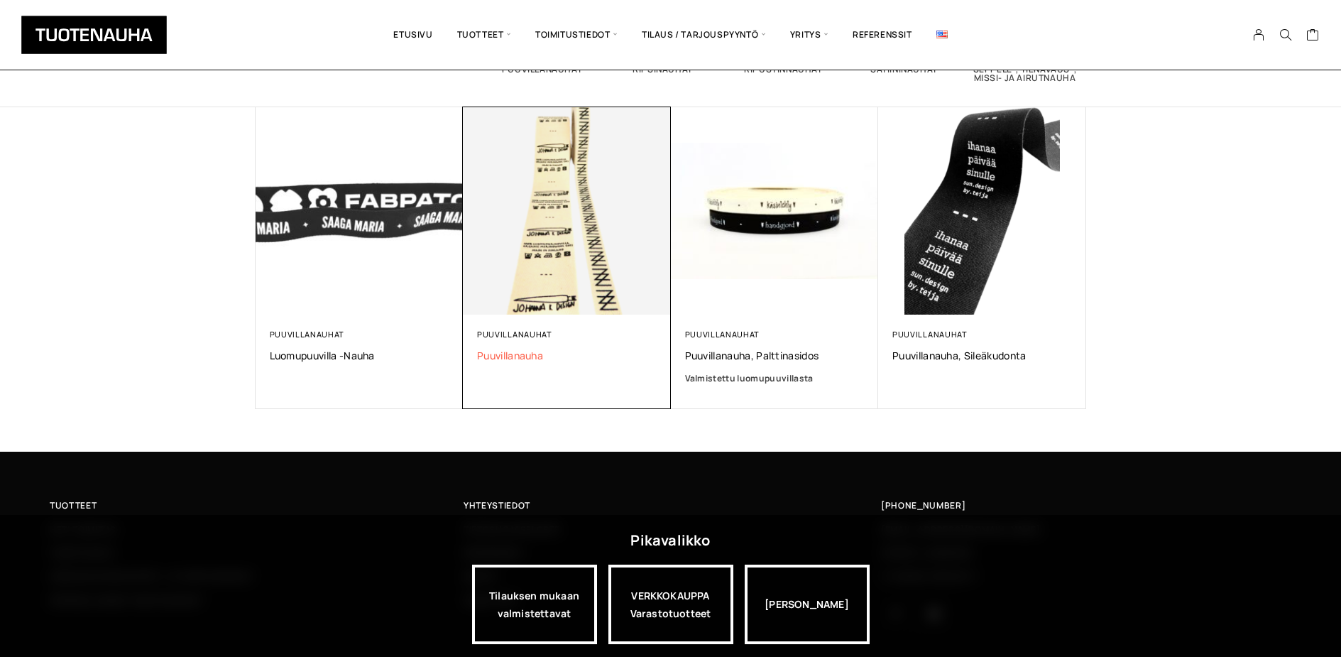
click at [519, 352] on span "Puuvillanauha" at bounding box center [567, 354] width 180 height 13
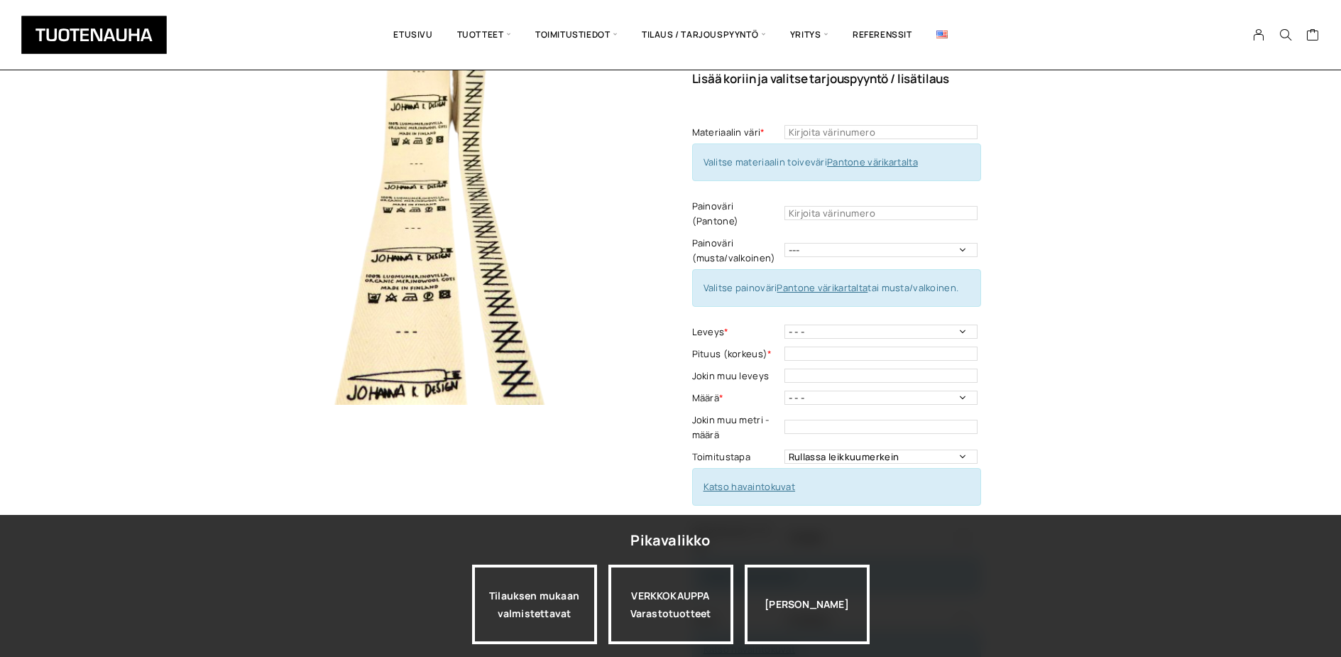
scroll to position [71, 0]
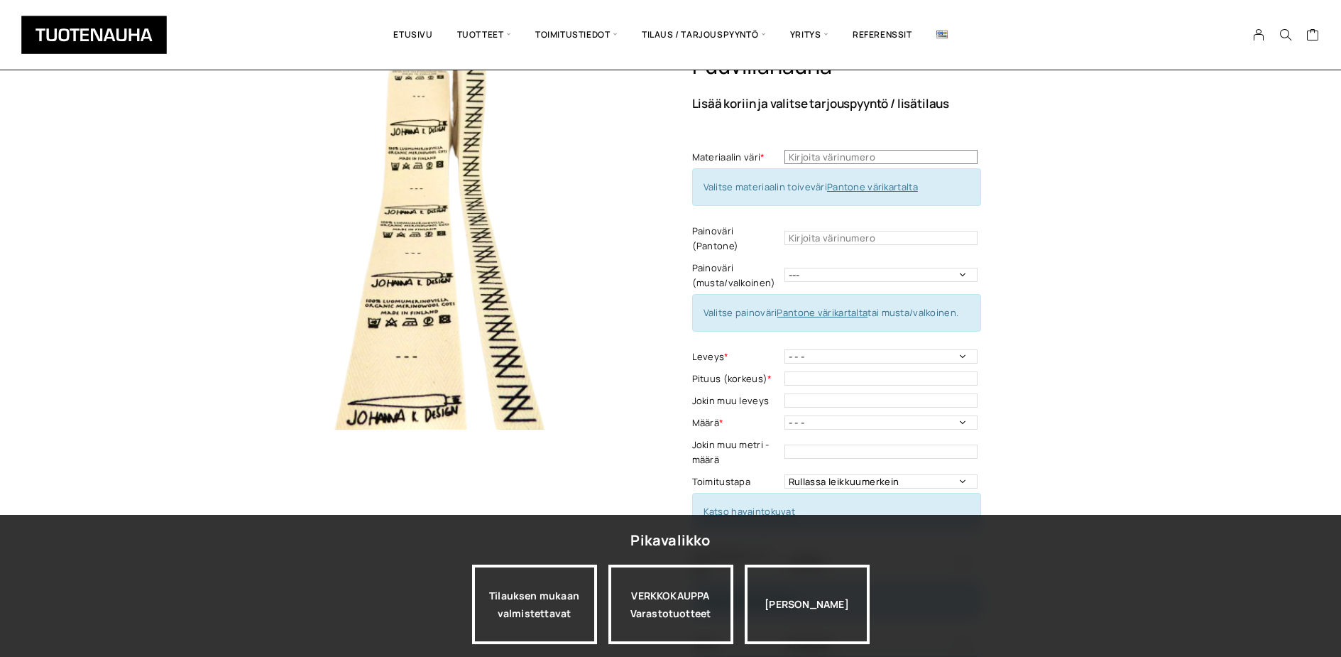
click at [899, 158] on input "text" at bounding box center [880, 157] width 193 height 14
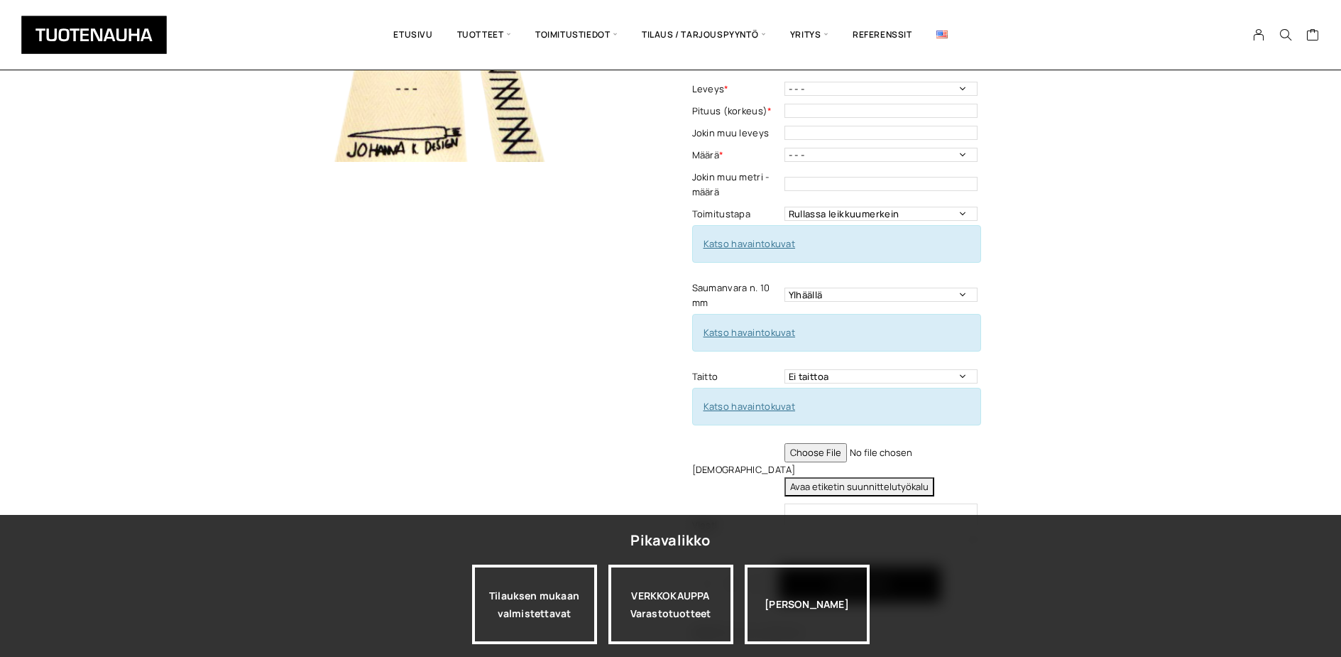
scroll to position [355, 0]
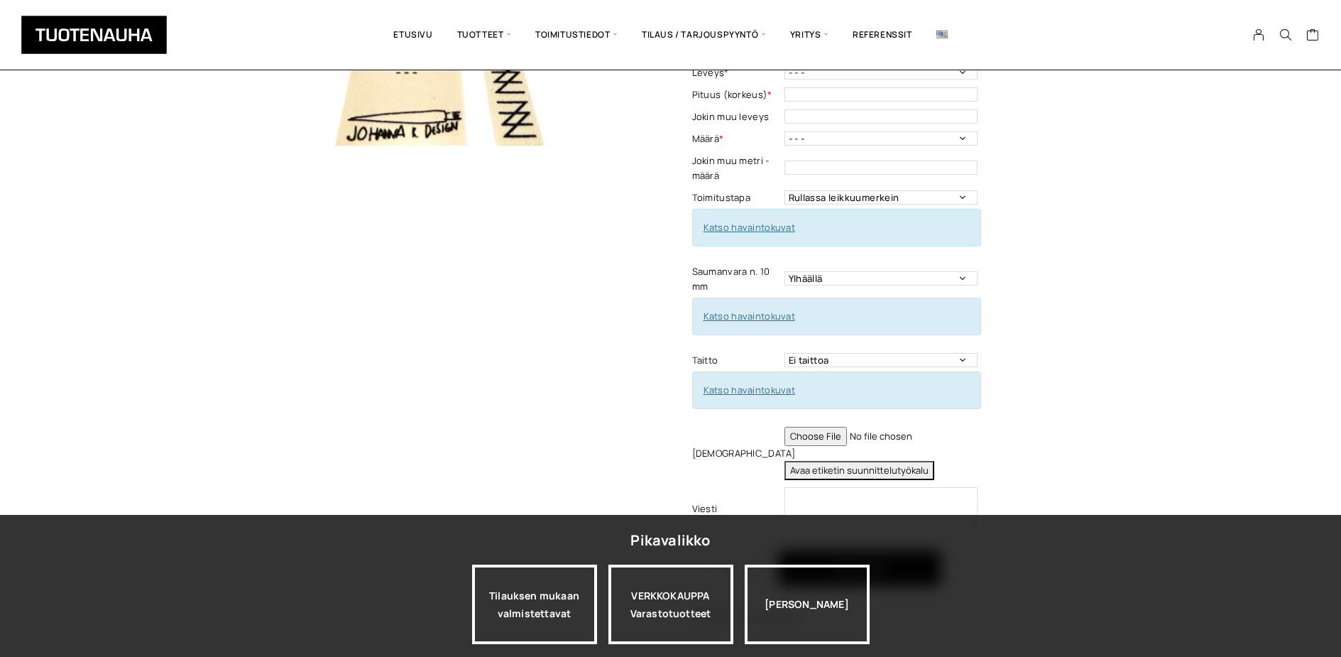
click at [768, 309] on link "Katso havaintokuvat" at bounding box center [749, 315] width 92 height 13
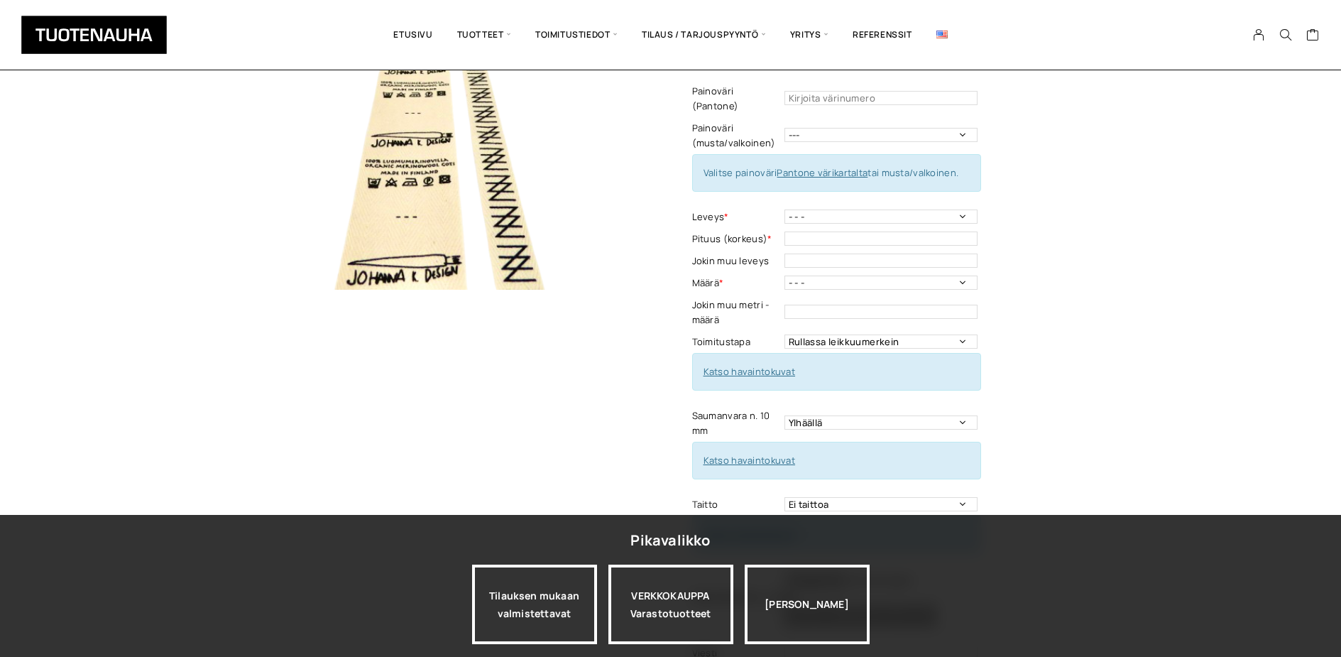
scroll to position [213, 0]
click at [832, 164] on link "Pantone värikartalta" at bounding box center [821, 170] width 91 height 13
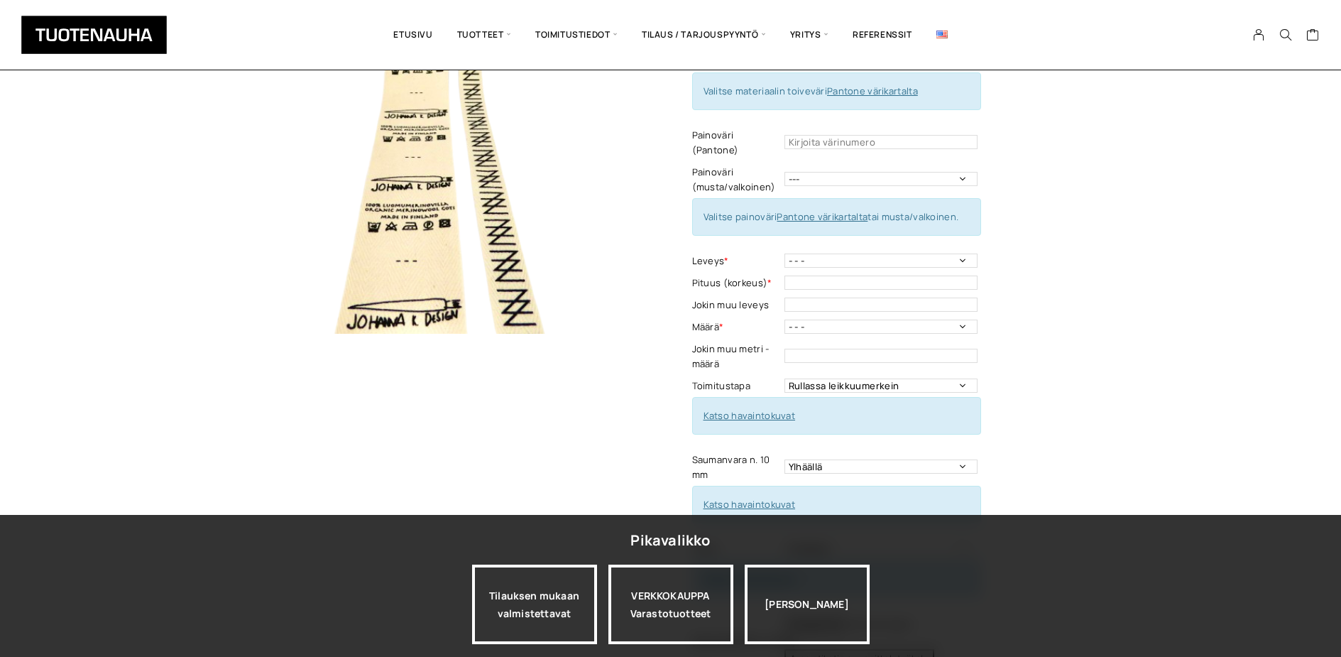
scroll to position [142, 0]
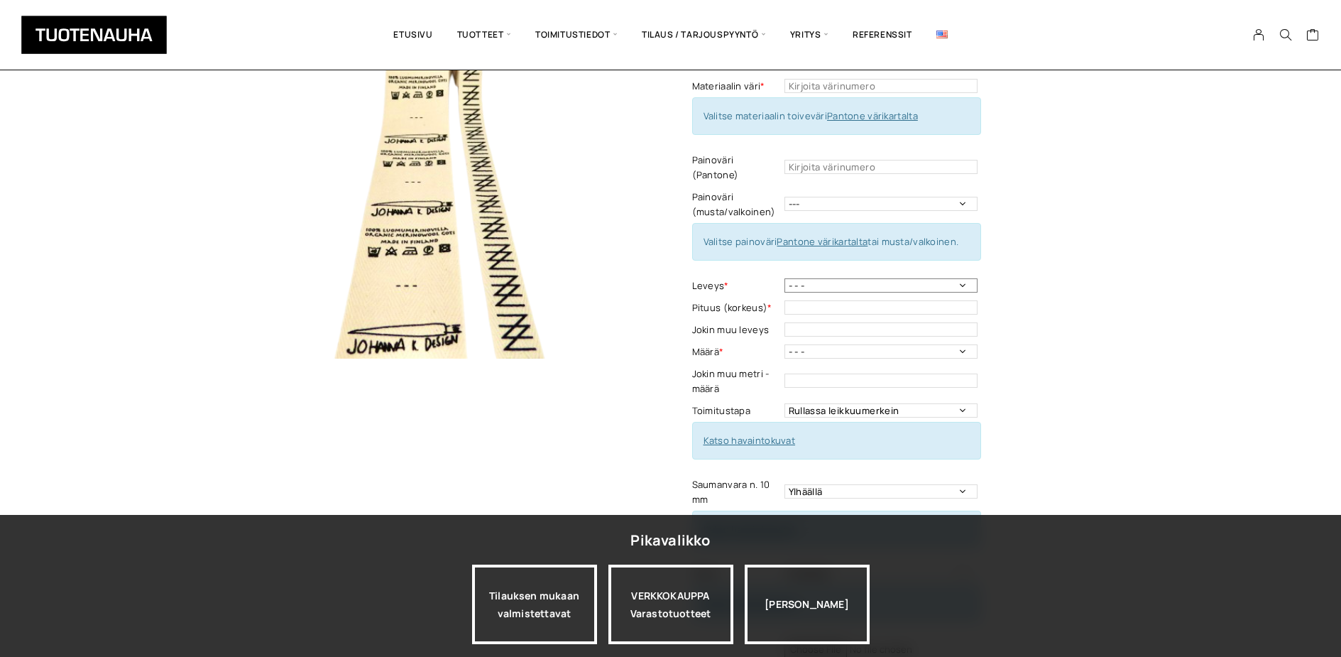
click at [962, 278] on select "- - - 11 mm 14 mm 20 mm 25 mm 30 mm 35 mm 50 mm" at bounding box center [880, 285] width 193 height 14
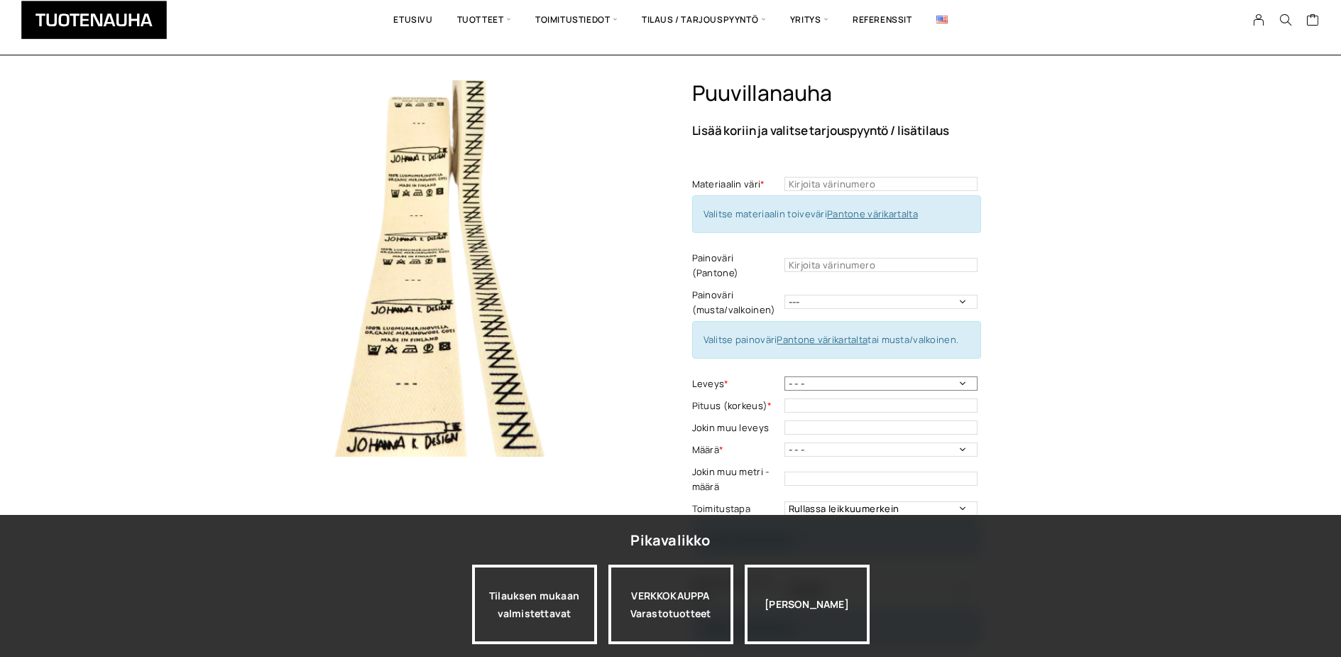
scroll to position [0, 0]
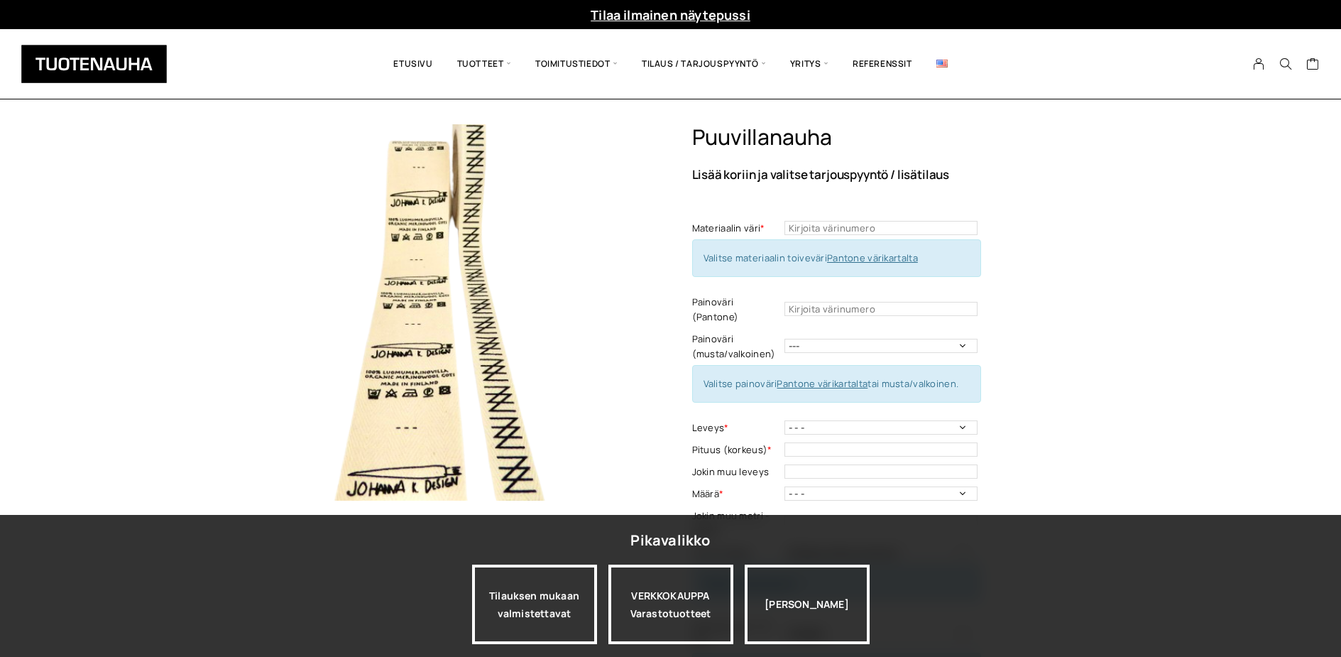
click at [891, 256] on link "Pantone värikartalta" at bounding box center [872, 257] width 91 height 13
click at [867, 257] on link "Pantone värikartalta" at bounding box center [872, 257] width 91 height 13
